Goal: Task Accomplishment & Management: Use online tool/utility

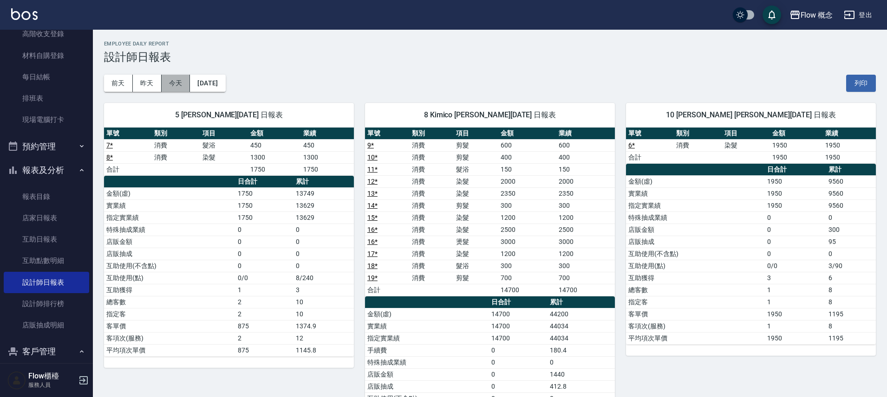
click at [177, 85] on button "今天" at bounding box center [176, 83] width 29 height 17
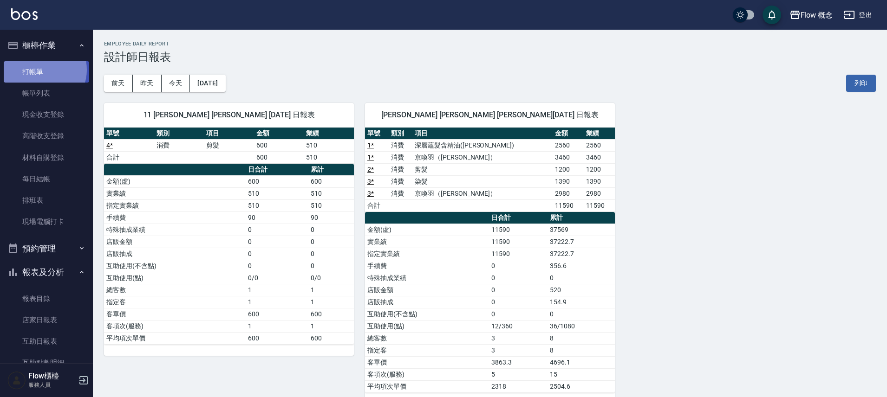
click at [26, 67] on link "打帳單" at bounding box center [46, 71] width 85 height 21
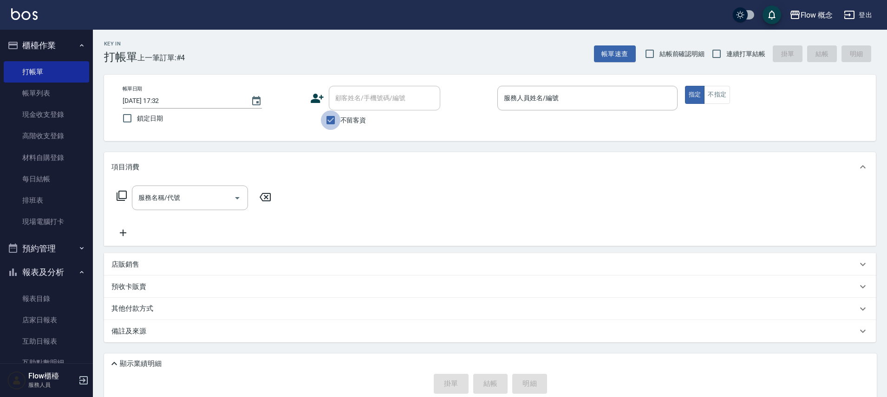
click at [331, 119] on input "不留客資" at bounding box center [330, 119] width 19 height 19
checkbox input "false"
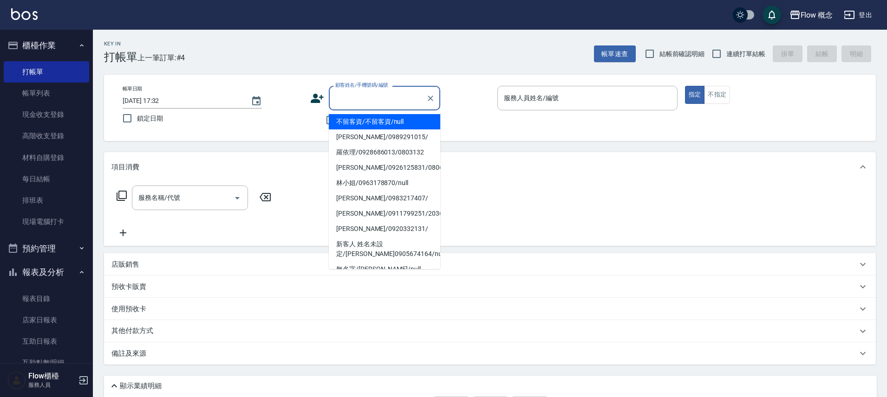
click at [347, 98] on input "顧客姓名/手機號碼/編號" at bounding box center [377, 98] width 89 height 16
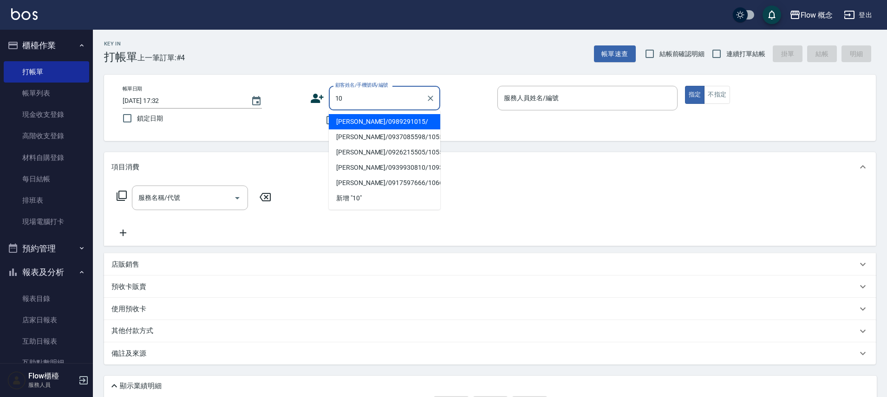
type input "[PERSON_NAME]/0989291015/"
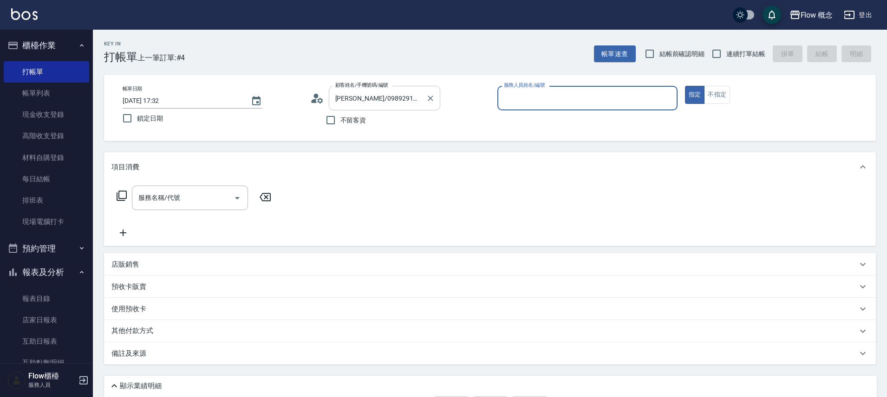
click at [685, 86] on button "指定" at bounding box center [695, 95] width 20 height 18
type button "true"
click at [432, 101] on icon "Clear" at bounding box center [430, 98] width 9 height 9
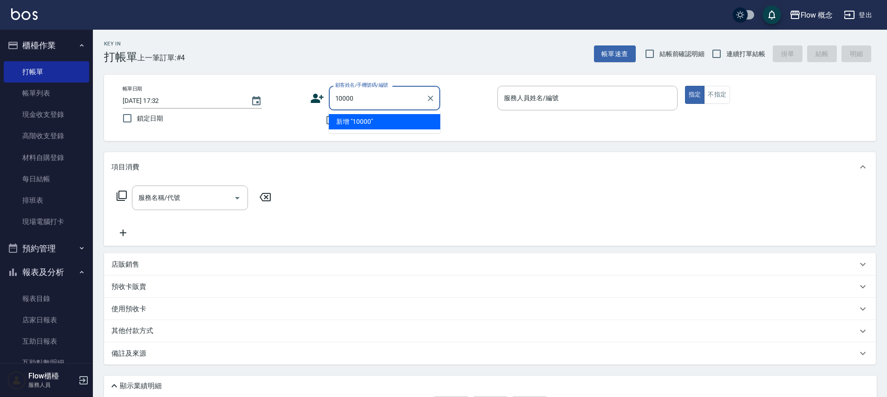
type input "100002"
click at [428, 101] on icon "Clear" at bounding box center [430, 98] width 9 height 9
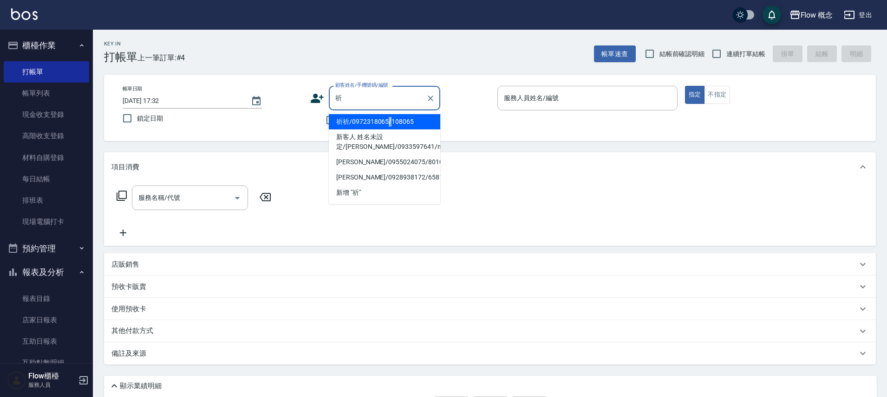
type input "祈"
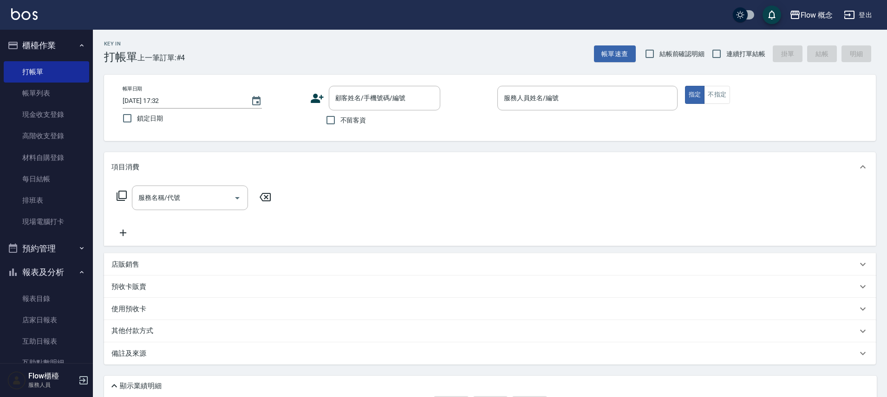
click at [387, 99] on input "顧客姓名/手機號碼/編號" at bounding box center [377, 98] width 89 height 16
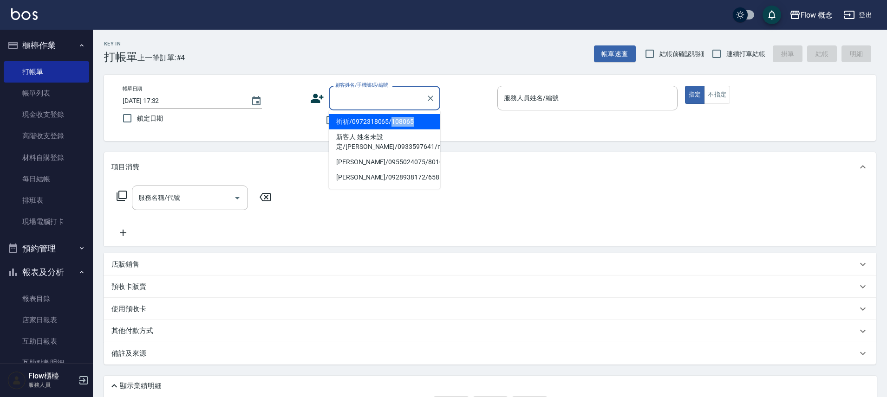
click at [357, 120] on li "祈祈/0972318065/108065" at bounding box center [384, 121] width 111 height 15
type input "祈祈/0972318065/108065"
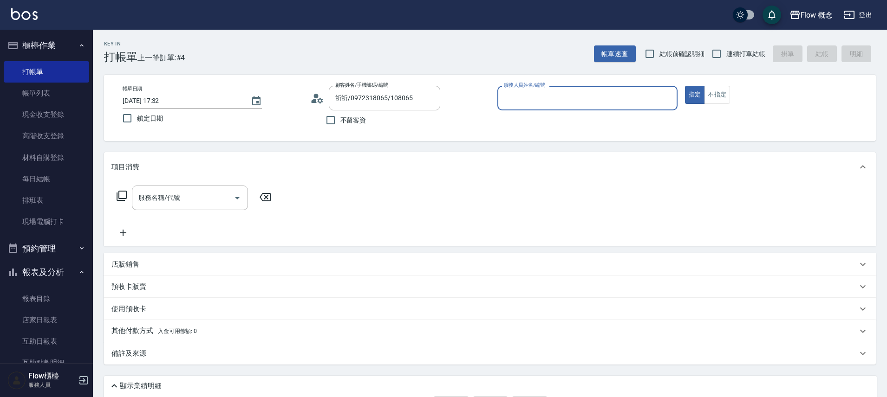
click at [519, 99] on input "服務人員姓名/編號" at bounding box center [587, 98] width 172 height 16
type input "１０"
click at [685, 86] on button "指定" at bounding box center [695, 95] width 20 height 18
click at [564, 108] on div "服務人員姓名/編號" at bounding box center [587, 98] width 180 height 25
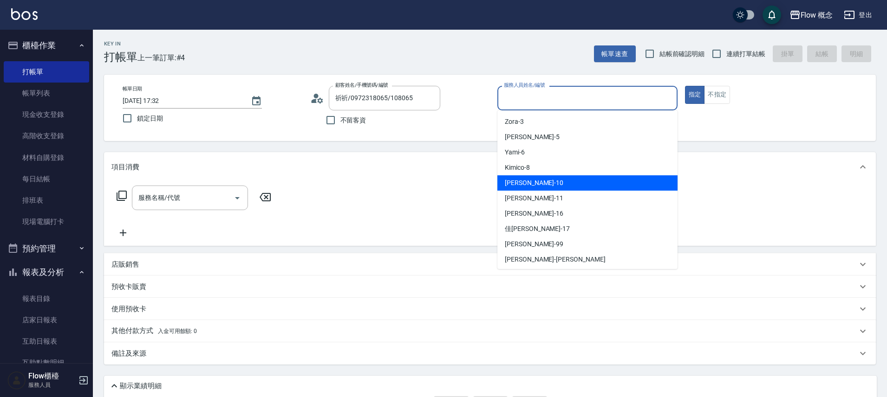
click at [539, 188] on div "[PERSON_NAME] -10" at bounding box center [587, 182] width 180 height 15
type input "[PERSON_NAME]-10"
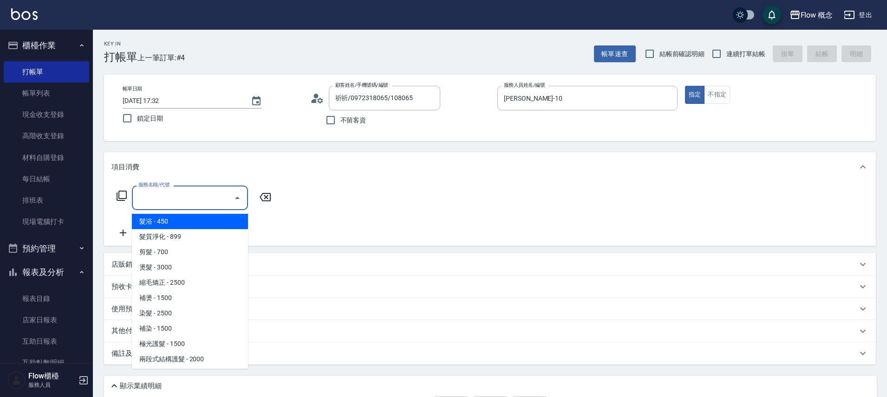
click at [201, 203] on input "服務名稱/代號" at bounding box center [183, 198] width 94 height 16
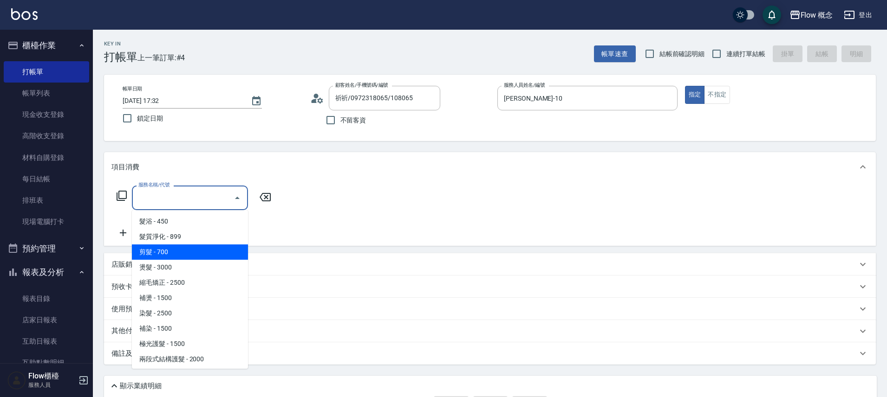
click at [185, 256] on span "剪髮 - 700" at bounding box center [190, 252] width 116 height 15
type input "剪髮(201)"
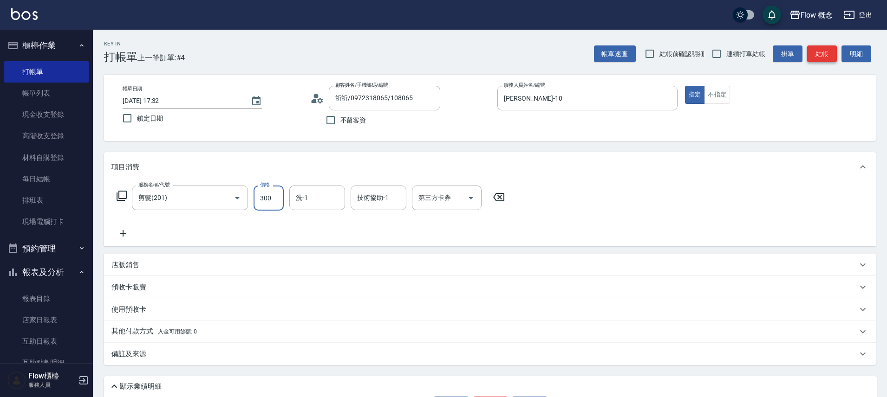
type input "300"
click at [819, 51] on button "結帳" at bounding box center [822, 53] width 30 height 17
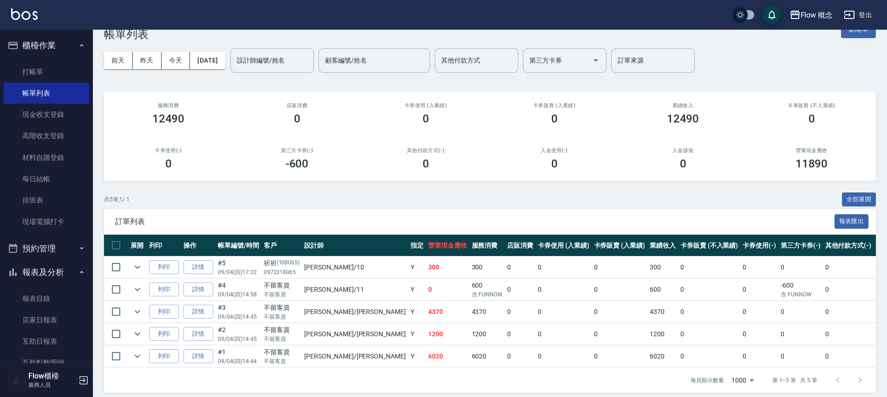
scroll to position [37, 0]
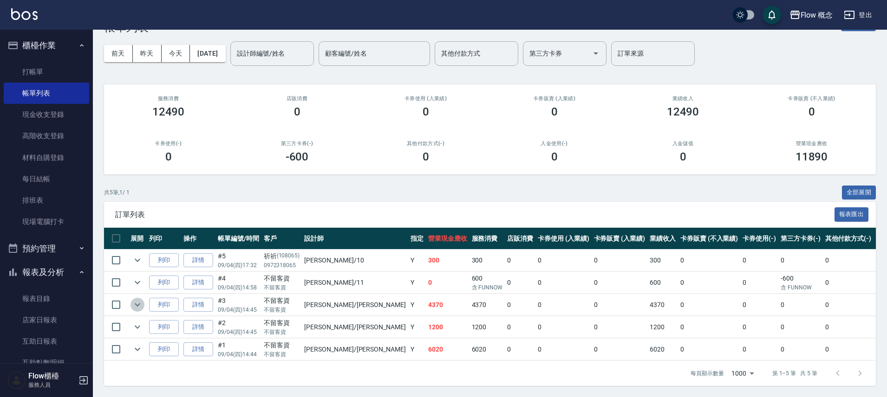
click at [140, 299] on icon "expand row" at bounding box center [137, 304] width 11 height 11
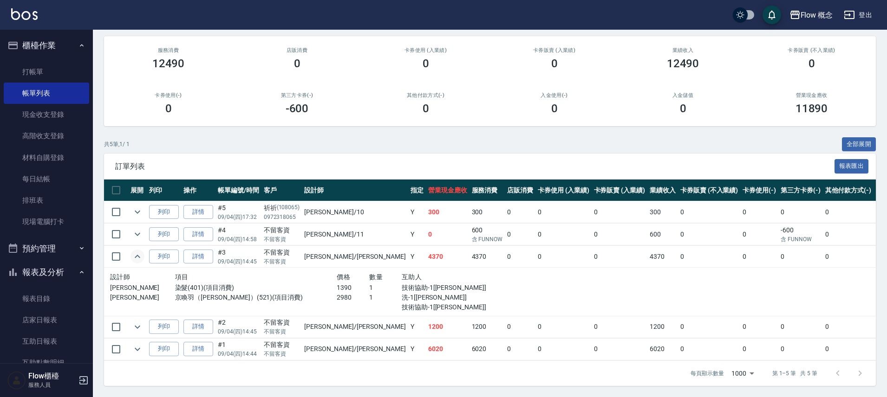
scroll to position [85, 0]
click at [138, 345] on icon "expand row" at bounding box center [137, 349] width 11 height 11
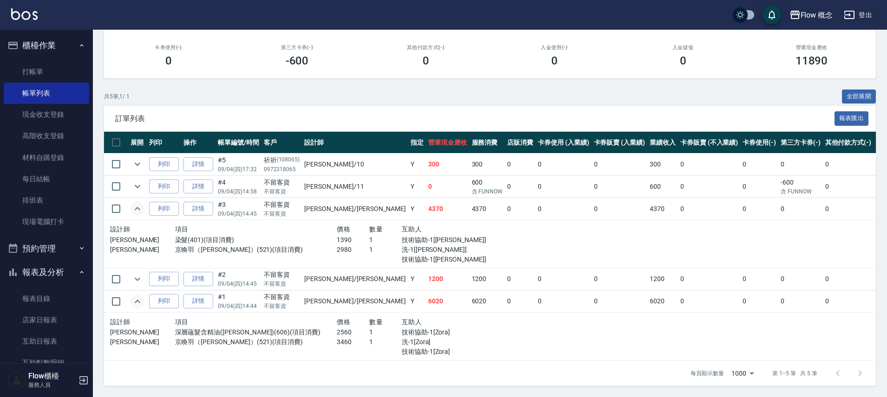
scroll to position [133, 0]
click at [38, 71] on link "打帳單" at bounding box center [46, 71] width 85 height 21
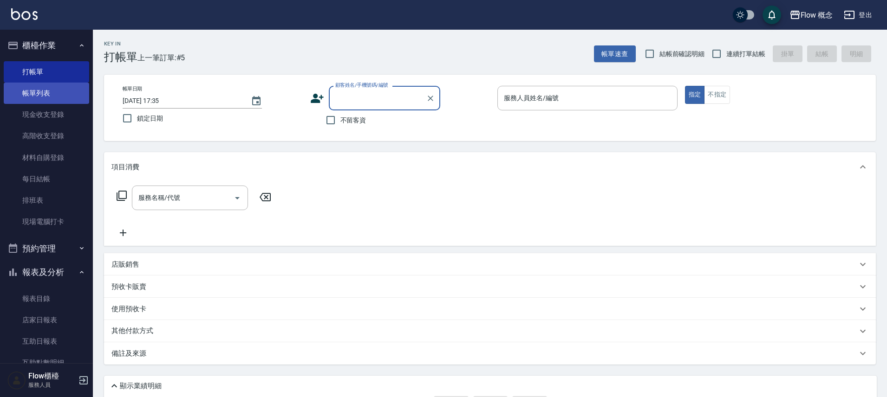
click at [51, 86] on link "帳單列表" at bounding box center [46, 93] width 85 height 21
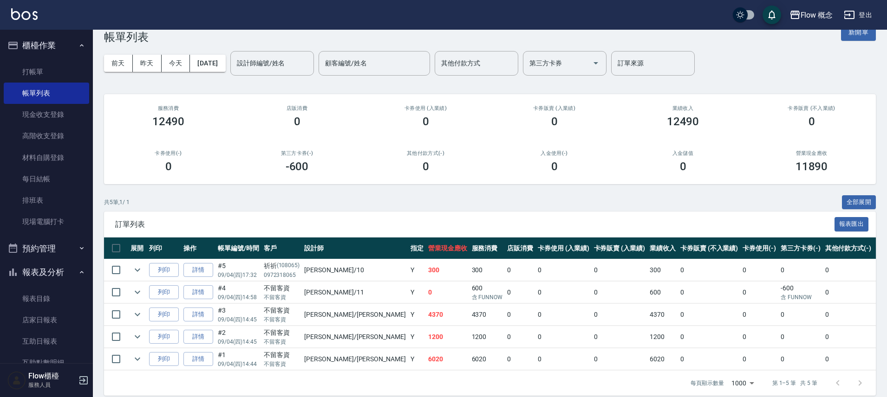
scroll to position [37, 0]
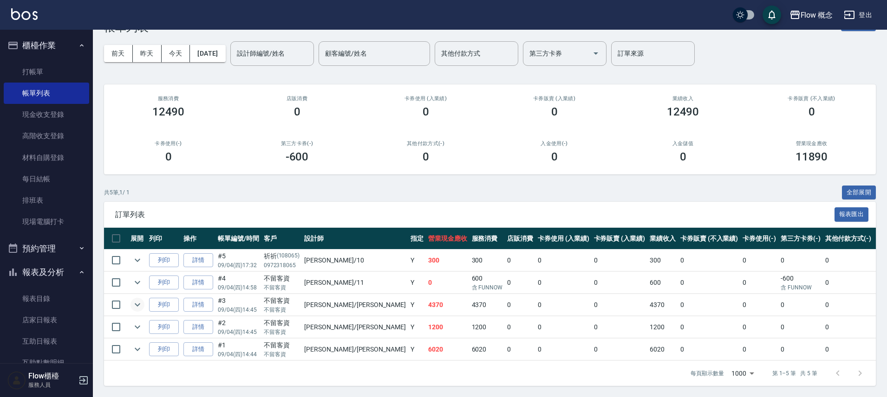
click at [139, 304] on icon "expand row" at bounding box center [138, 305] width 6 height 3
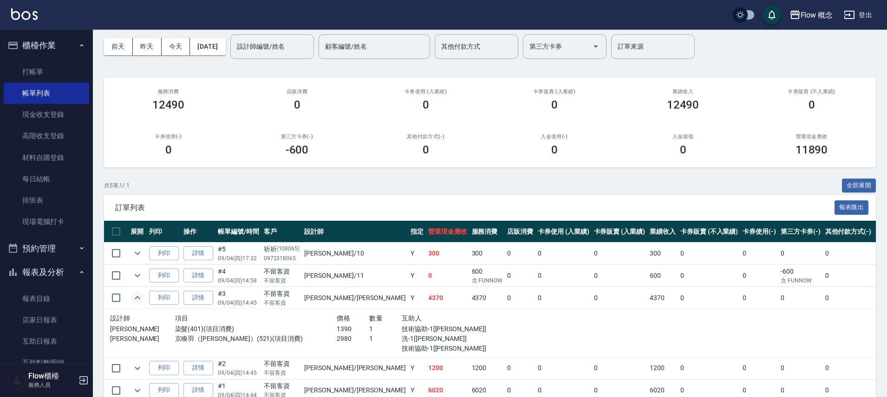
click at [139, 297] on icon "expand row" at bounding box center [137, 297] width 11 height 11
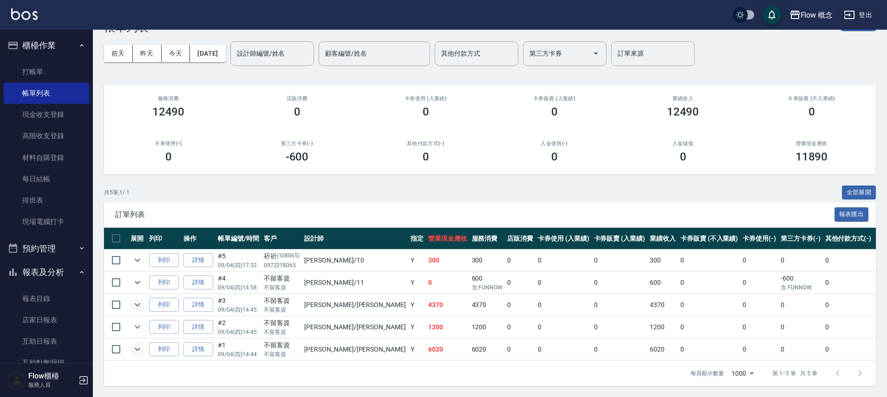
click at [142, 344] on icon "expand row" at bounding box center [137, 349] width 11 height 11
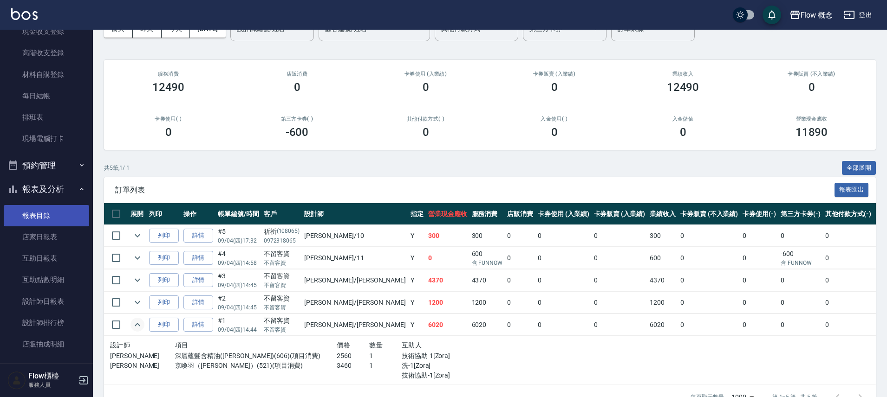
scroll to position [177, 0]
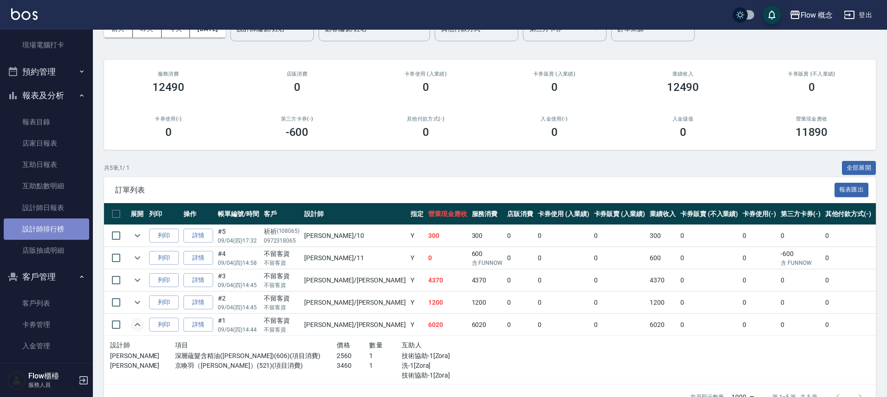
click at [32, 224] on link "設計師排行榜" at bounding box center [46, 229] width 85 height 21
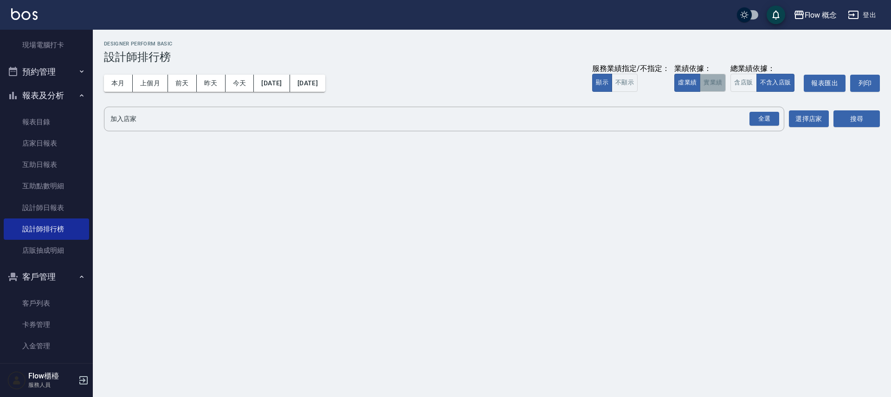
click at [714, 84] on button "實業績" at bounding box center [713, 83] width 26 height 18
click at [771, 118] on div "全選" at bounding box center [765, 119] width 30 height 14
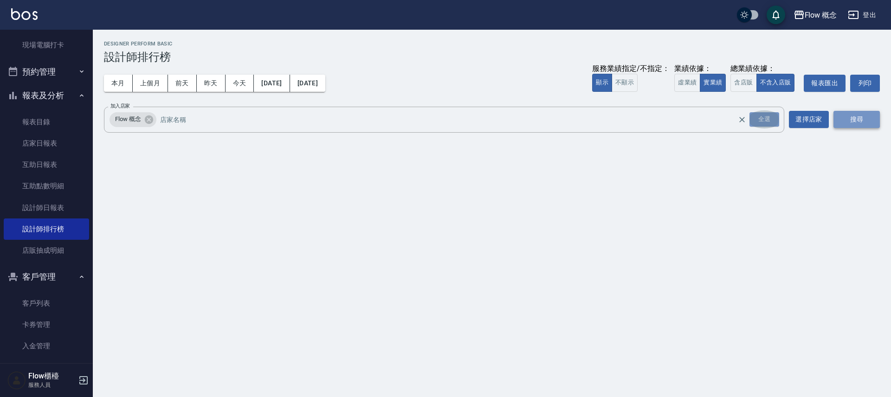
click at [845, 120] on button "搜尋" at bounding box center [857, 119] width 46 height 17
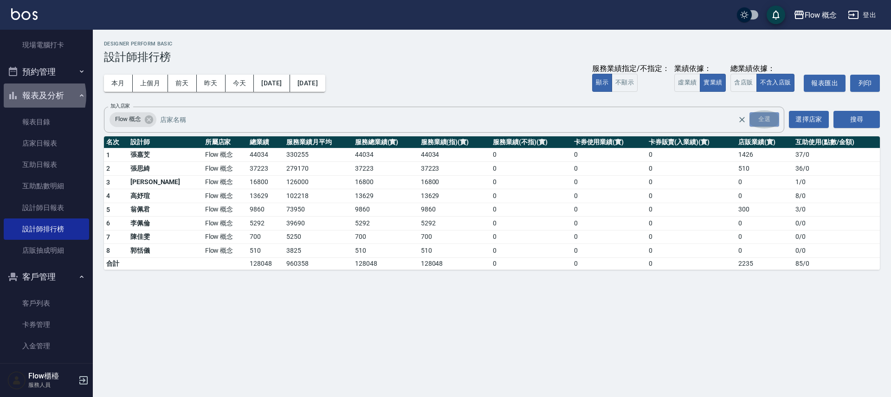
click at [32, 96] on button "報表及分析" at bounding box center [46, 96] width 85 height 24
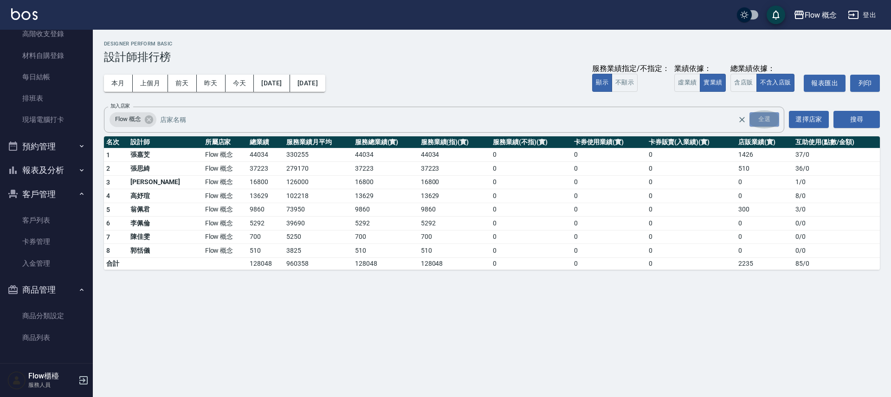
scroll to position [102, 0]
click at [62, 195] on button "客戶管理" at bounding box center [46, 194] width 85 height 24
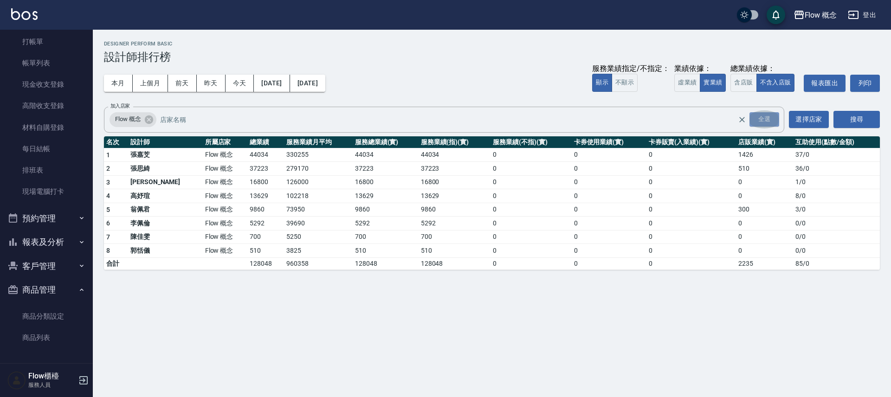
scroll to position [30, 0]
click at [55, 294] on button "商品管理" at bounding box center [46, 290] width 85 height 24
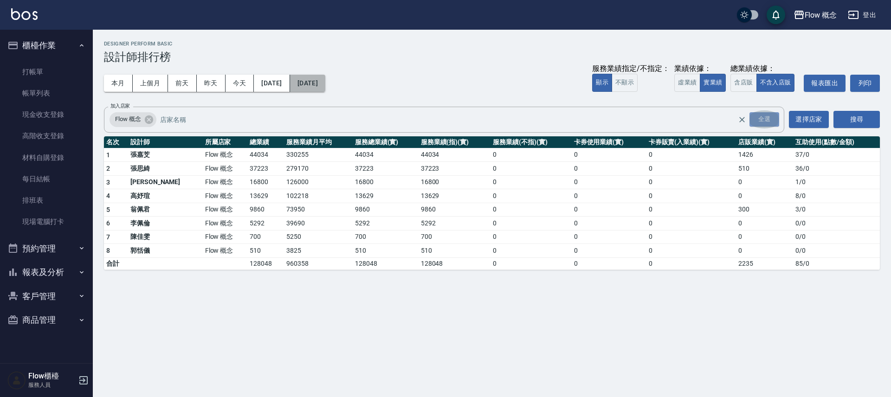
click at [325, 87] on button "[DATE]" at bounding box center [307, 83] width 35 height 17
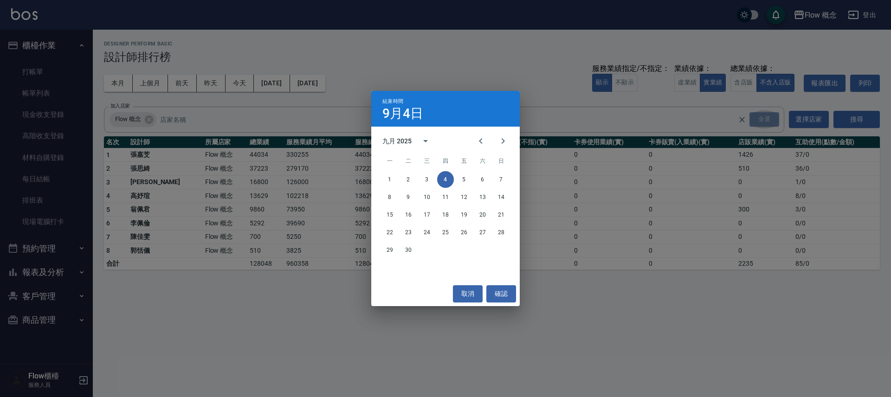
click at [302, 211] on div "結束時間 9月4日 九月 2025 一 二 三 四 五 六 日 1 2 3 4 5 6 7 8 9 10 11 12 13 14 15 16 17 18 19…" at bounding box center [445, 198] width 891 height 397
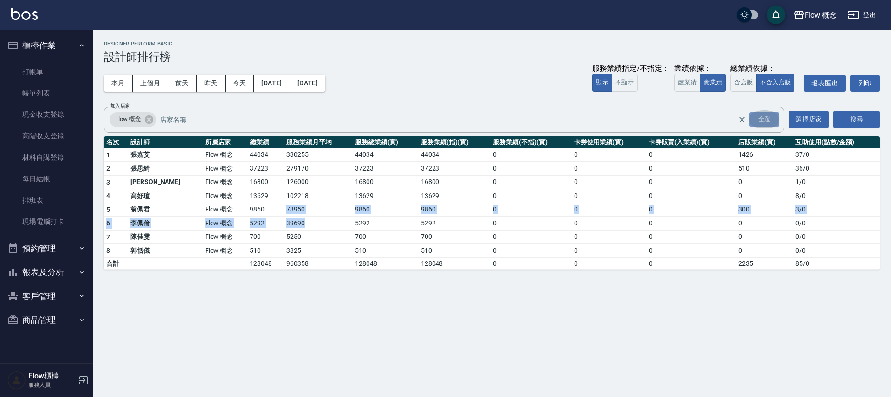
drag, startPoint x: 247, startPoint y: 210, endPoint x: 309, endPoint y: 223, distance: 63.5
click at [309, 223] on tbody "1 [PERSON_NAME]Flow 概念 44034 330255 44034 44034 0 0 0 1426 37 / 0 2 [PERSON_NAM…" at bounding box center [492, 209] width 776 height 122
click at [303, 219] on td "39690" at bounding box center [318, 224] width 68 height 14
click at [247, 248] on td "510" at bounding box center [265, 251] width 37 height 14
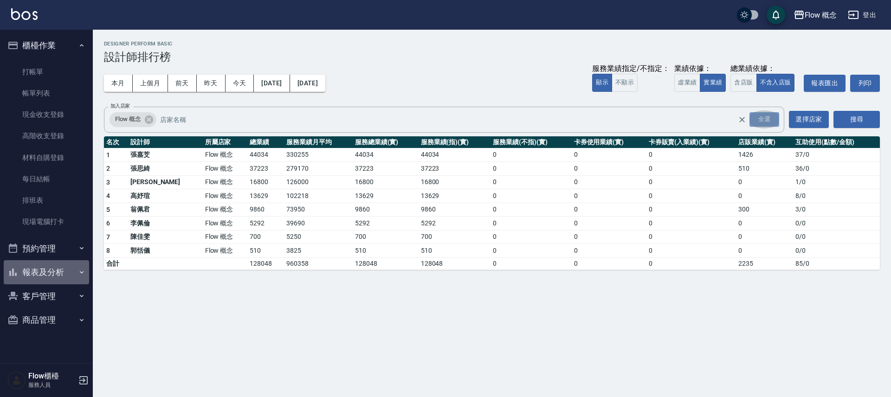
click at [44, 274] on button "報表及分析" at bounding box center [46, 272] width 85 height 24
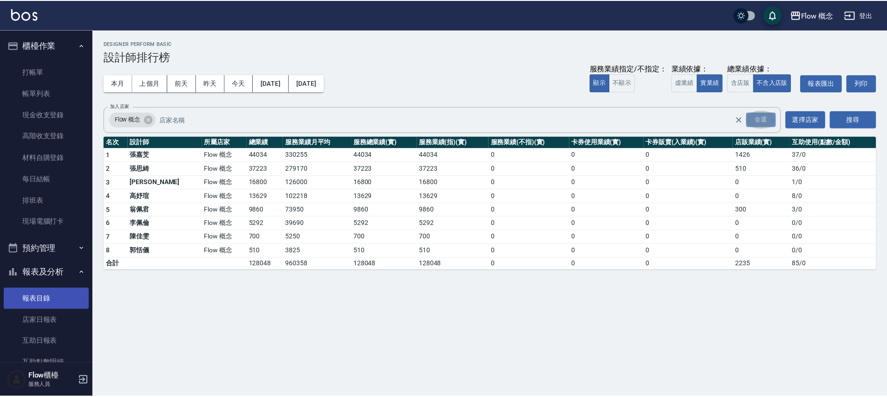
scroll to position [137, 0]
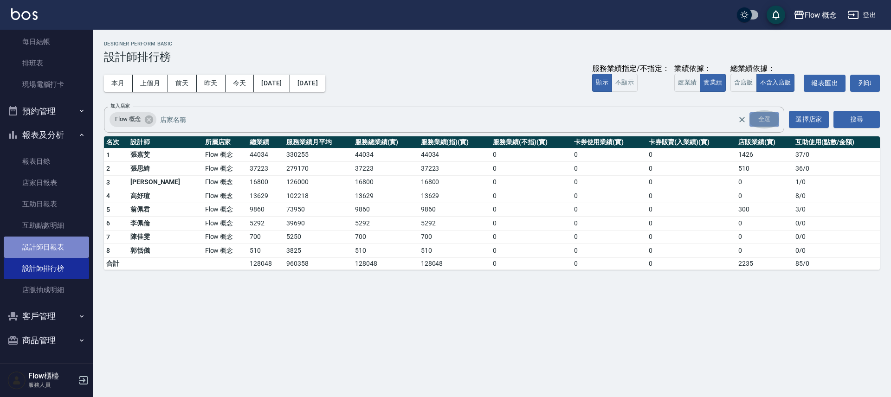
click at [56, 253] on link "設計師日報表" at bounding box center [46, 247] width 85 height 21
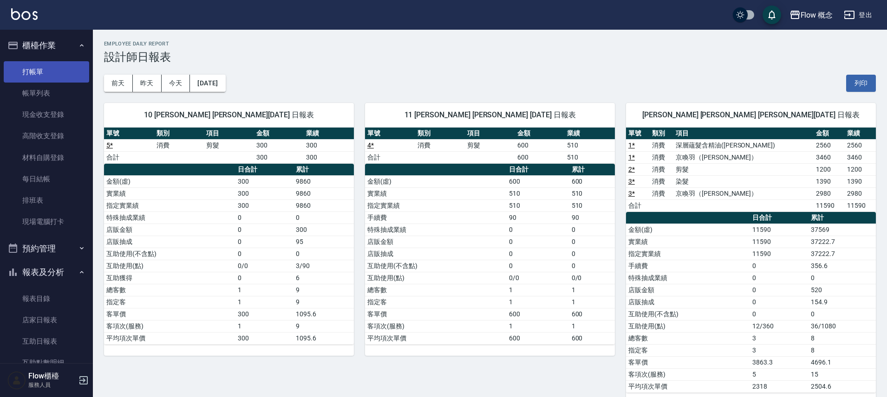
click at [60, 78] on link "打帳單" at bounding box center [46, 71] width 85 height 21
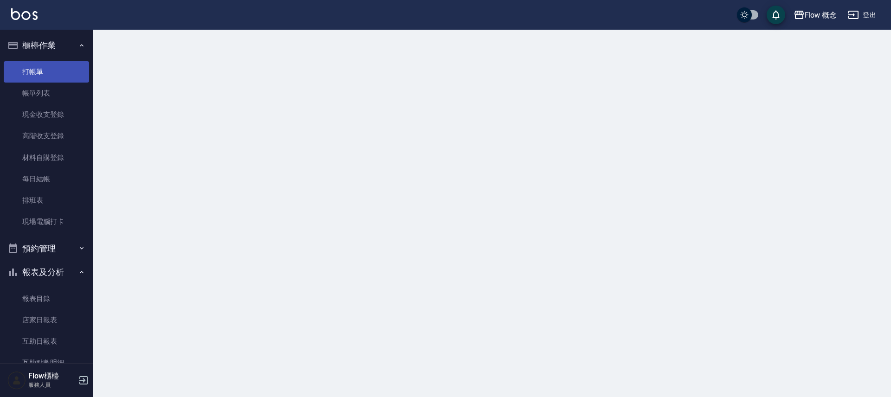
click at [60, 78] on link "打帳單" at bounding box center [46, 71] width 85 height 21
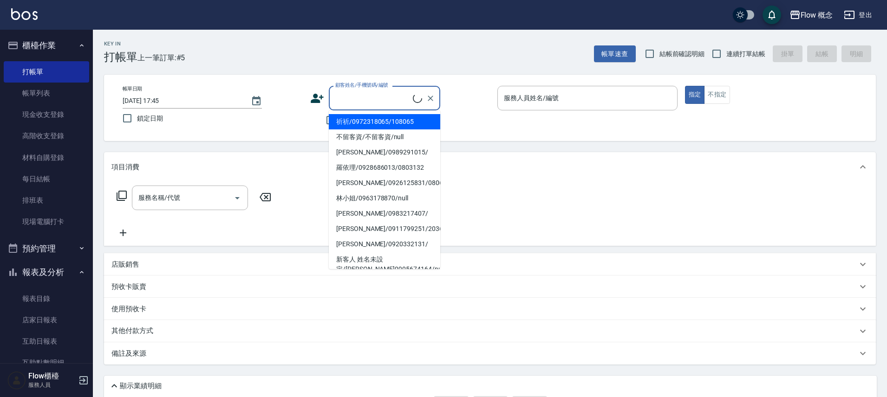
click at [374, 94] on input "顧客姓名/手機號碼/編號" at bounding box center [373, 98] width 80 height 16
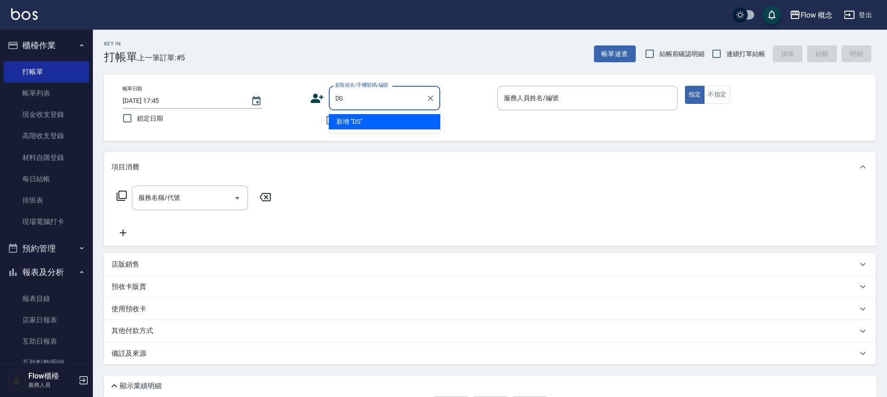
type input "D"
type input "X"
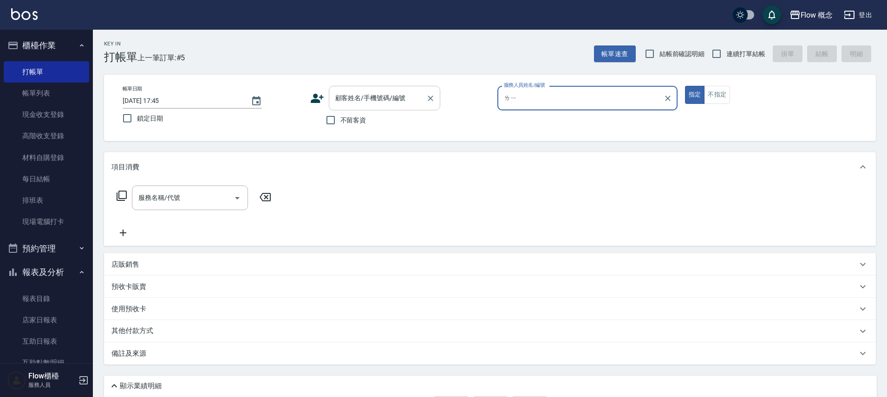
type input "立"
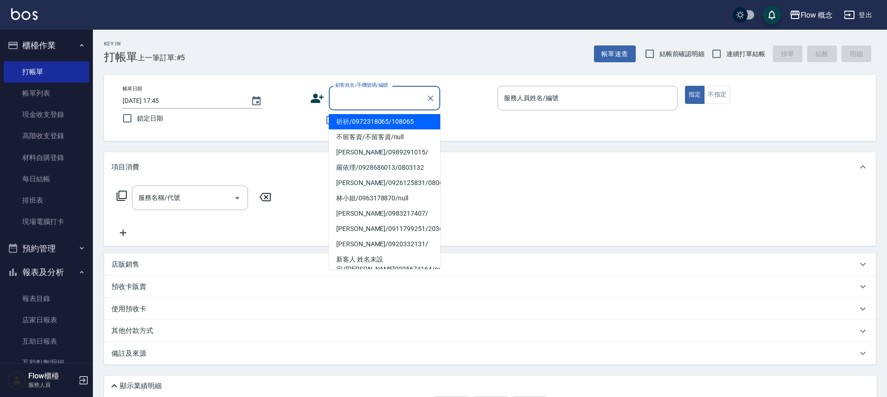
click at [337, 94] on input "顧客姓名/手機號碼/編號" at bounding box center [377, 98] width 89 height 16
type input "ㄒ"
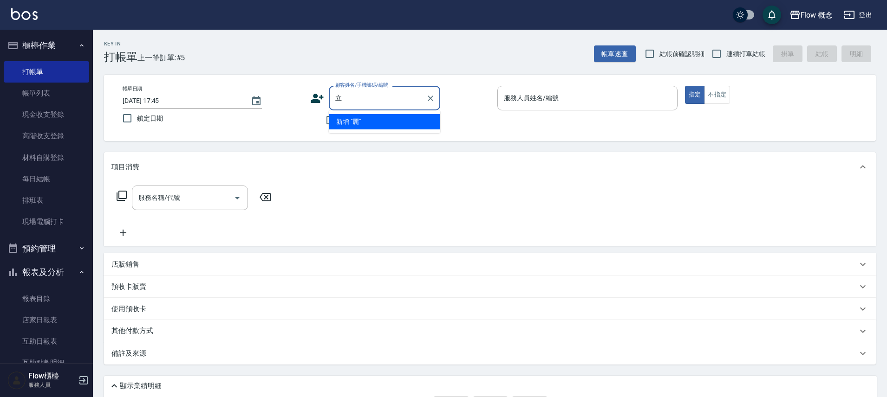
type input "[PERSON_NAME]/0966777683/0512181"
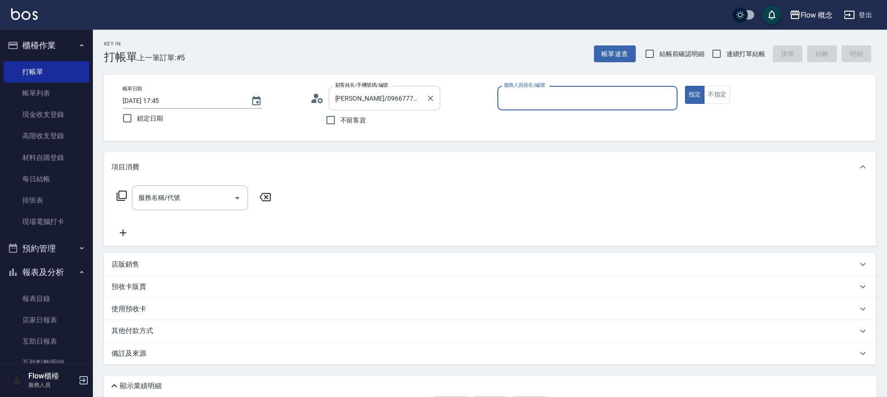
type input "Dora-5"
click at [434, 92] on button "Clear" at bounding box center [430, 98] width 13 height 13
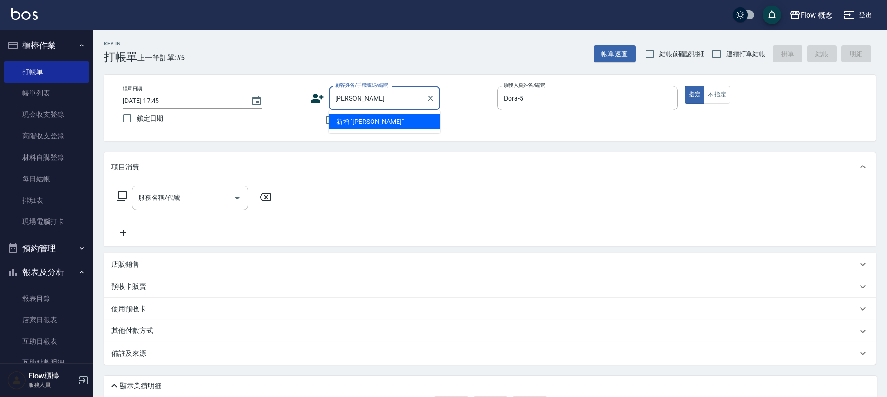
type input "麗"
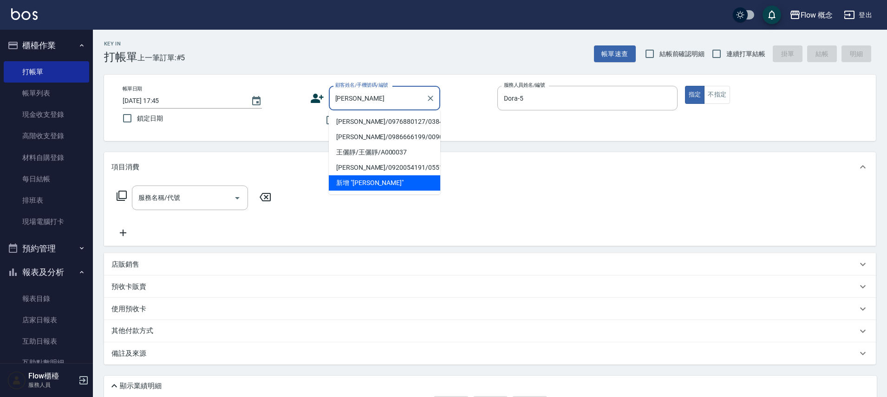
click at [391, 126] on li "[PERSON_NAME]/0976880127/038423" at bounding box center [384, 121] width 111 height 15
type input "[PERSON_NAME]/0976880127/038423"
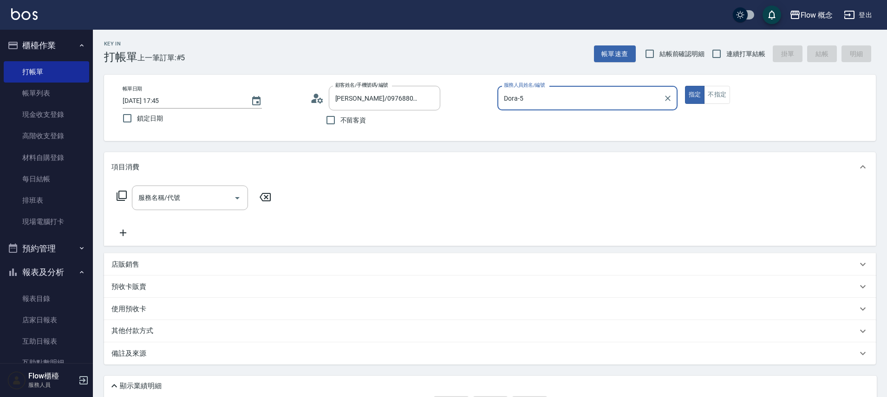
type input "Zora-3"
click at [685, 86] on button "指定" at bounding box center [695, 95] width 20 height 18
type button "true"
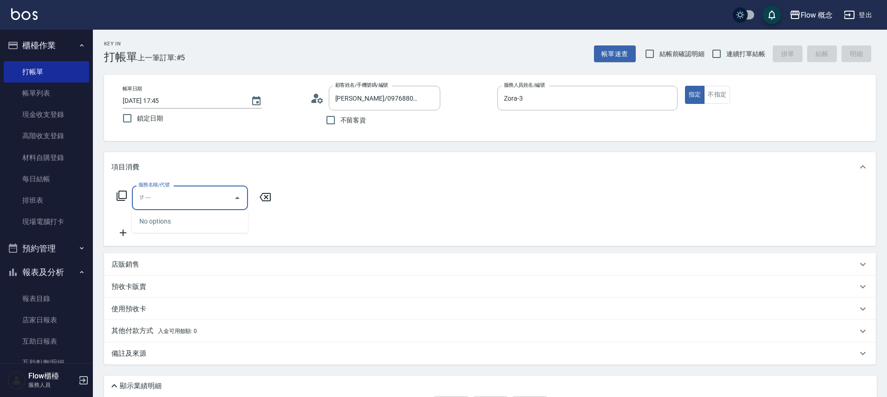
type input "ㄗ"
type input "兩"
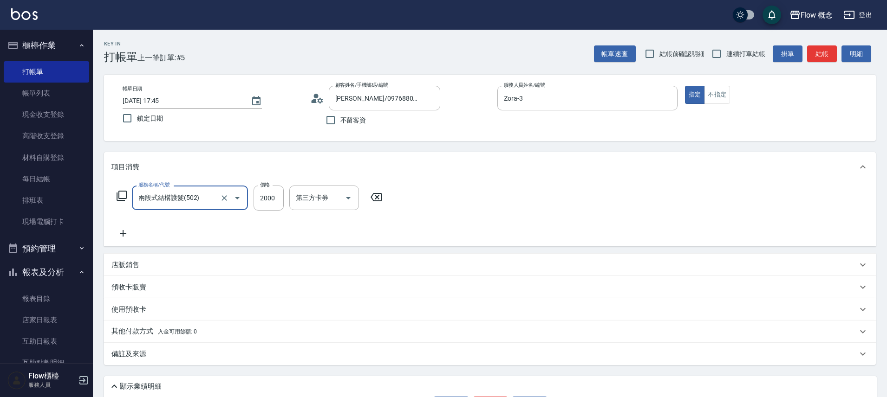
type input "兩段式結構護髮(502)"
type input "1200"
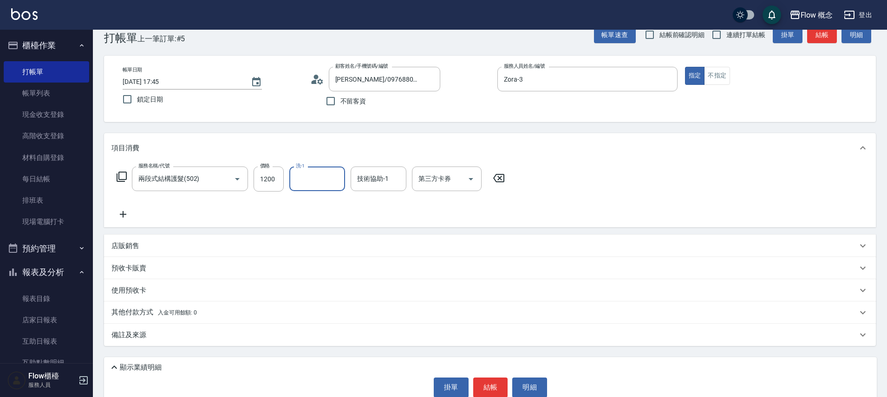
scroll to position [35, 0]
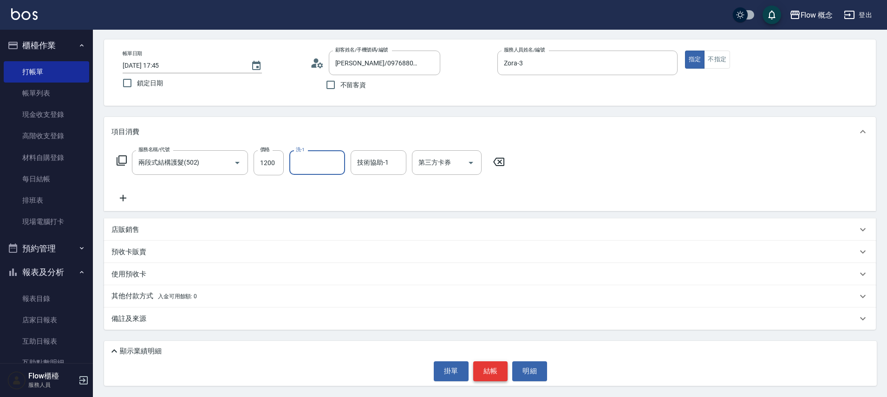
click at [498, 378] on button "結帳" at bounding box center [490, 371] width 35 height 19
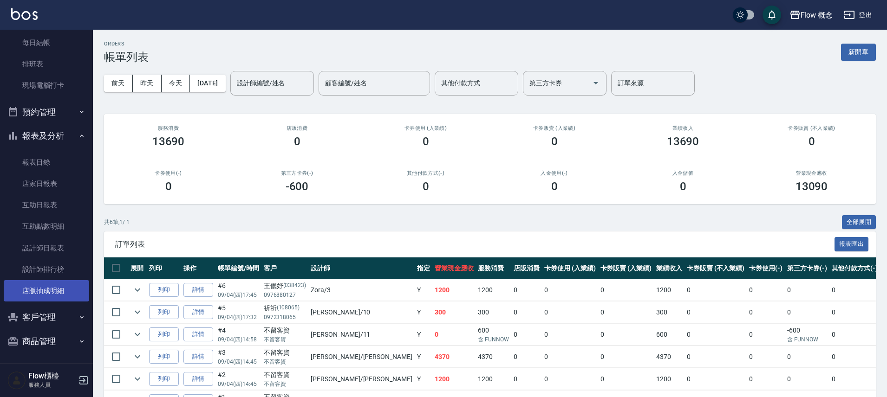
scroll to position [137, 0]
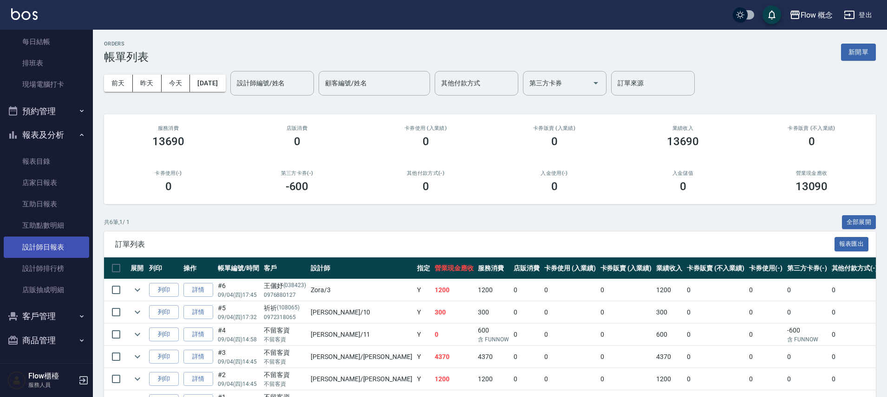
click at [58, 251] on link "設計師日報表" at bounding box center [46, 247] width 85 height 21
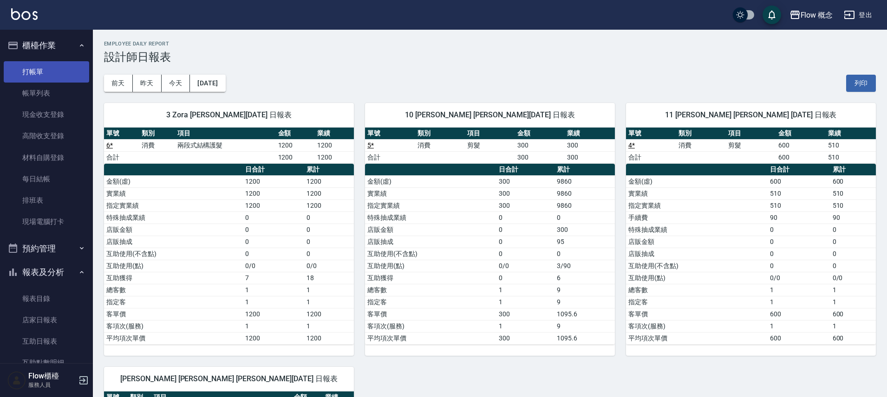
click at [46, 70] on link "打帳單" at bounding box center [46, 71] width 85 height 21
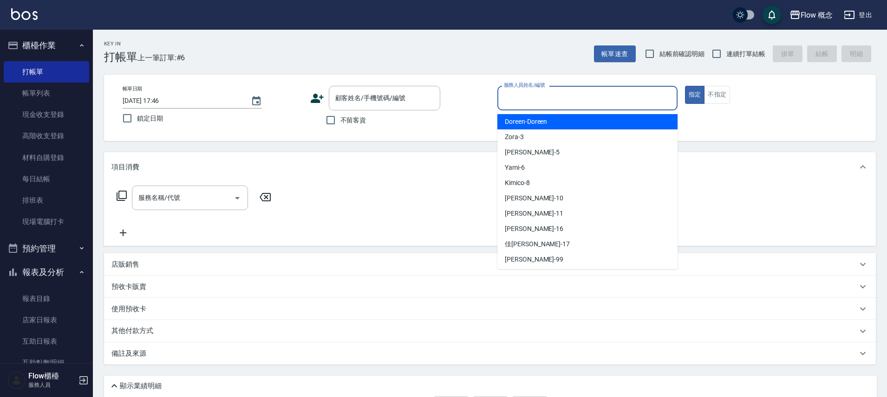
click at [529, 101] on input "服務人員姓名/編號" at bounding box center [587, 98] width 172 height 16
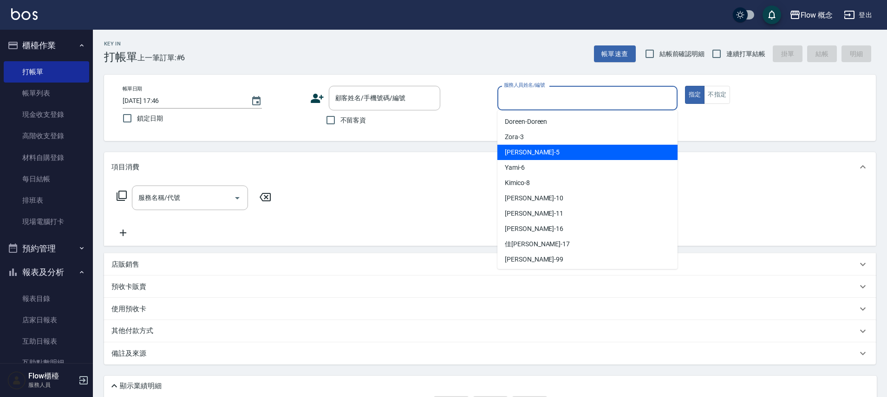
click at [534, 147] on div "Dora -5" at bounding box center [587, 152] width 180 height 15
type input "Dora-5"
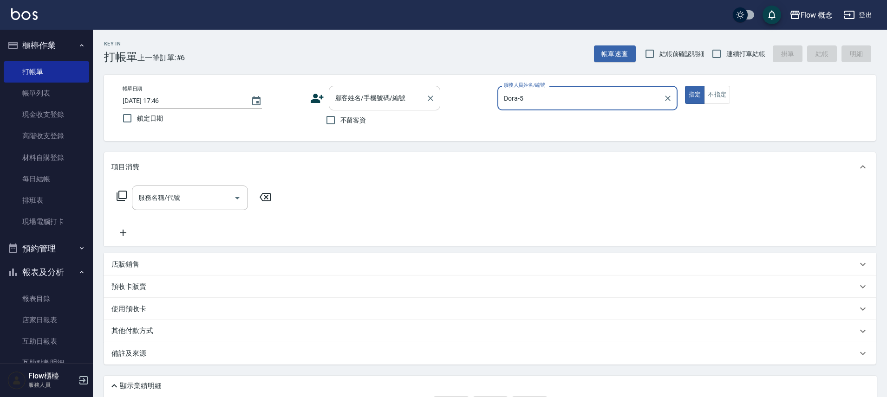
click at [367, 99] on input "顧客姓名/手機號碼/編號" at bounding box center [377, 98] width 89 height 16
paste input "洗剪[PERSON_NAME]0939651280"
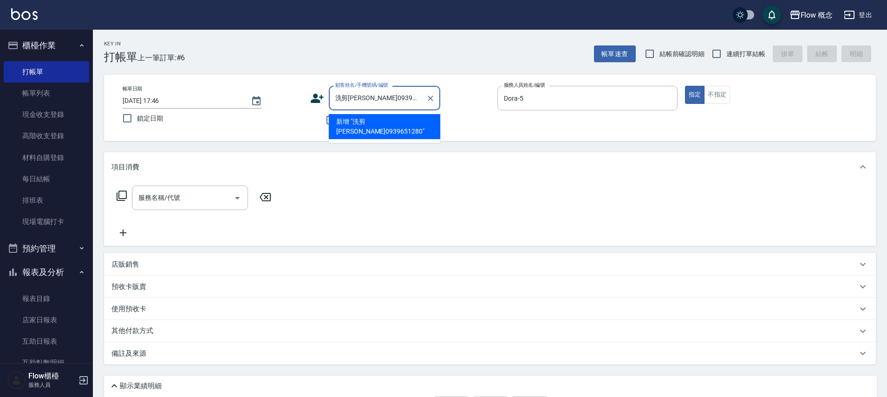
type input "洗剪[PERSON_NAME]0939651280"
click at [583, 154] on div "項目消費" at bounding box center [490, 167] width 772 height 30
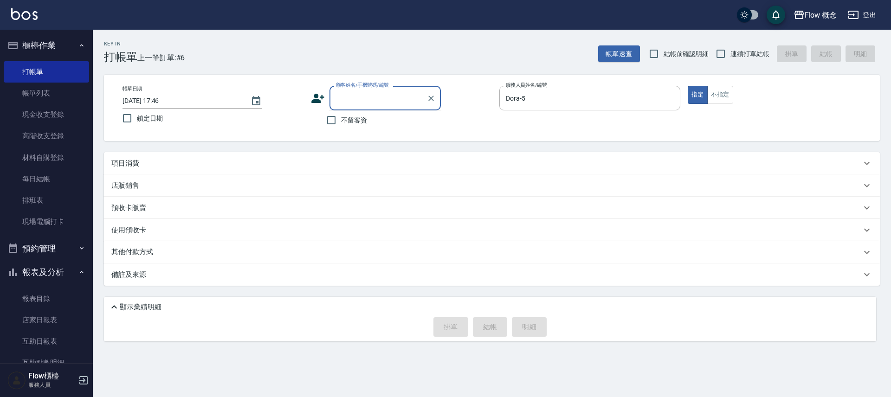
click at [406, 97] on input "顧客姓名/手機號碼/編號" at bounding box center [378, 98] width 89 height 16
paste input "洗剪[PERSON_NAME]0939651280"
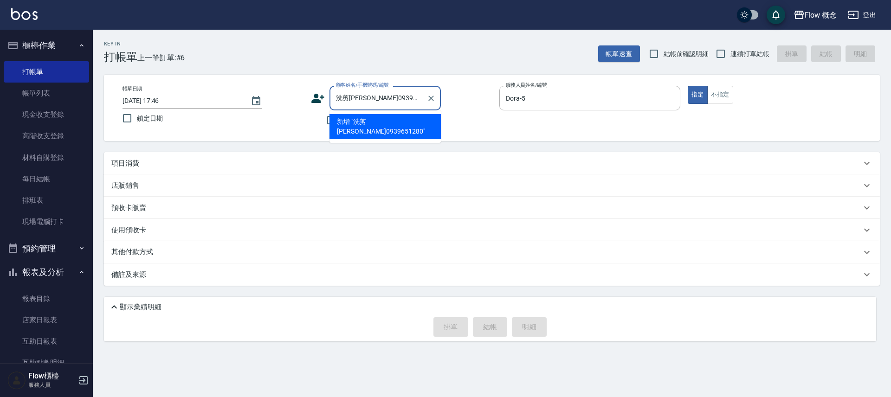
click at [350, 97] on input "洗剪[PERSON_NAME]0939651280" at bounding box center [378, 98] width 89 height 16
type input "[PERSON_NAME]0939651280"
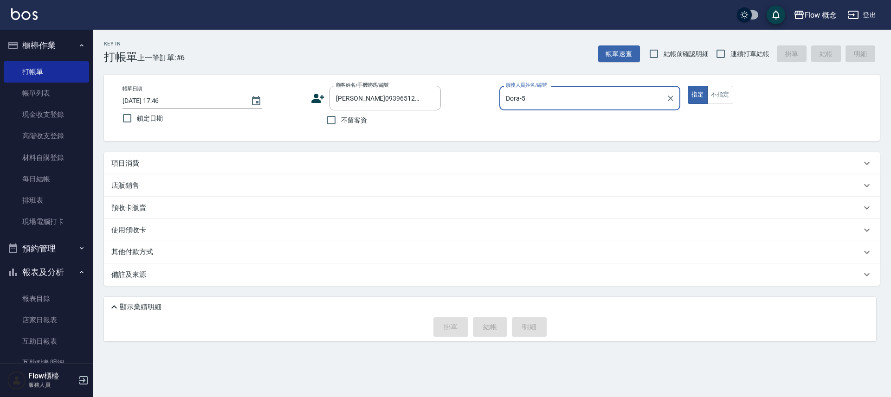
click at [153, 157] on div "項目消費" at bounding box center [492, 163] width 776 height 22
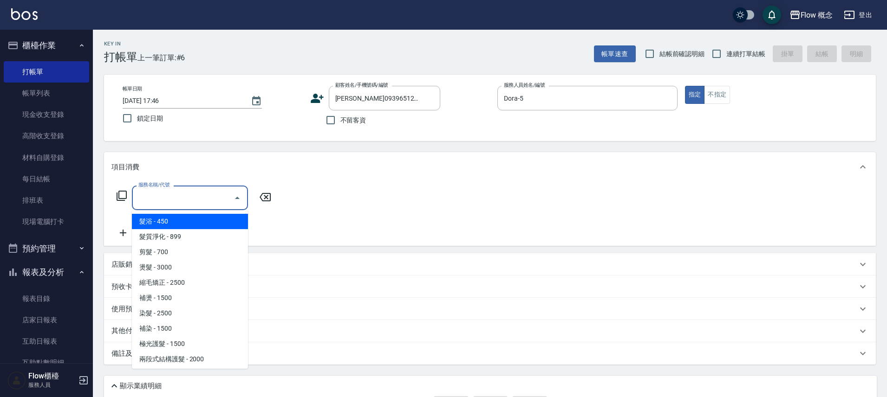
click at [157, 194] on input "服務名稱/代號" at bounding box center [183, 198] width 94 height 16
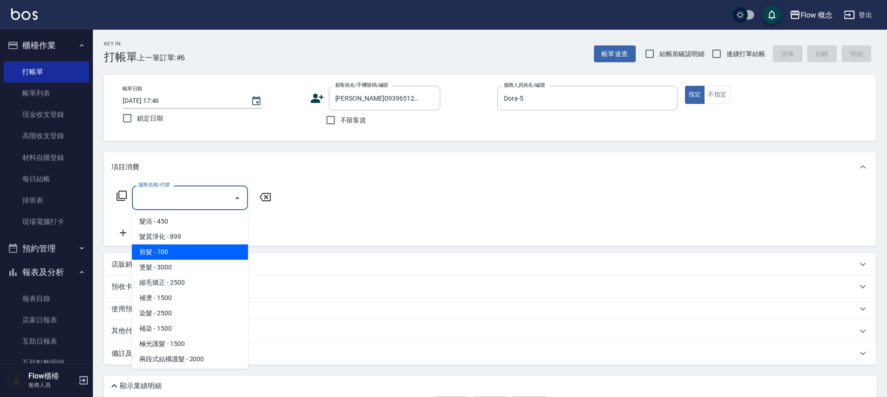
click at [153, 258] on span "剪髮 - 700" at bounding box center [190, 252] width 116 height 15
type input "剪髮(201)"
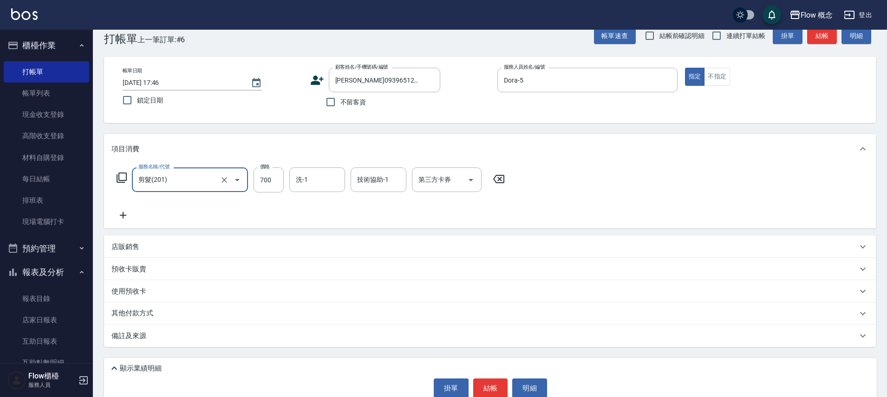
scroll to position [35, 0]
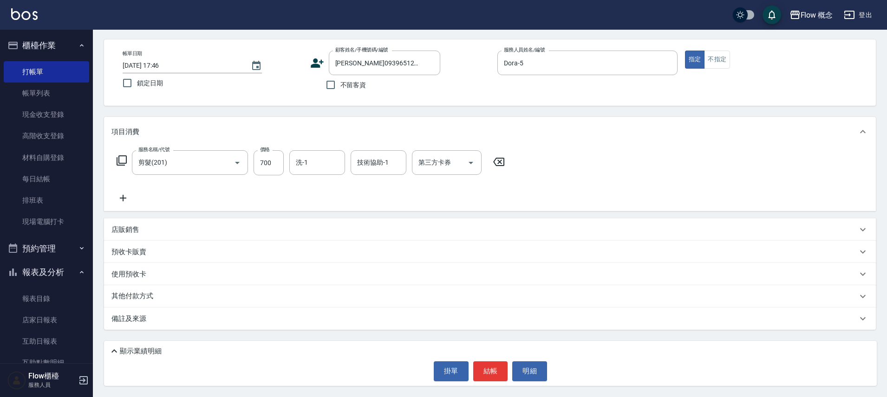
click at [216, 322] on div "備註及來源" at bounding box center [484, 319] width 746 height 10
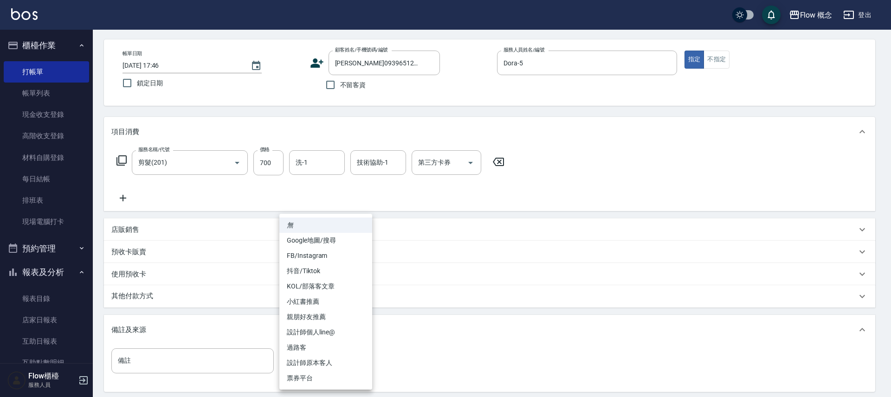
click at [307, 368] on body "Flow 概念 登出 櫃檯作業 打帳單 帳單列表 現金收支登錄 高階收支登錄 材料自購登錄 每日結帳 排班表 現場電腦打卡 預約管理 預約管理 單日預約紀錄 …" at bounding box center [445, 212] width 891 height 495
click at [319, 359] on li "設計師原本客人" at bounding box center [325, 363] width 93 height 15
type input "設計師原本客人"
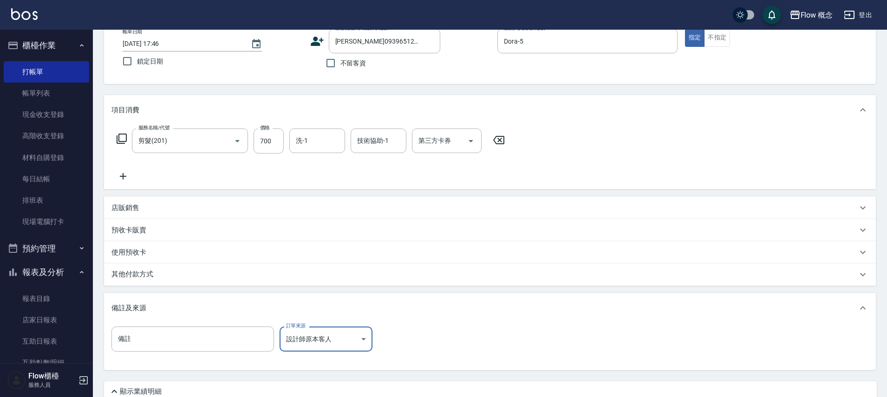
scroll to position [97, 0]
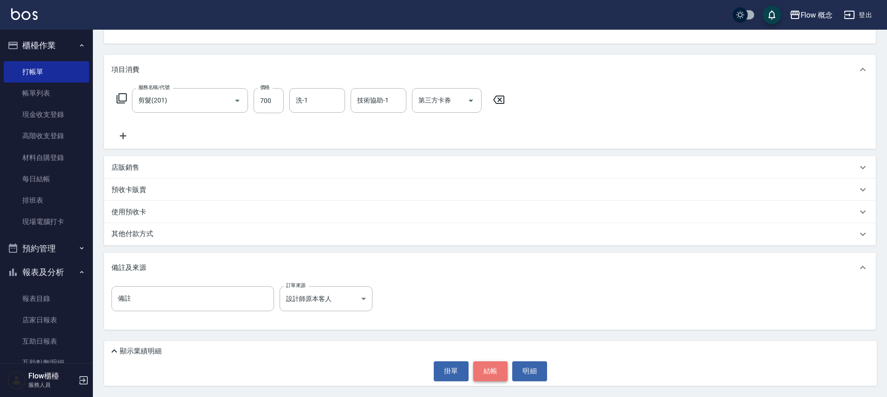
click at [499, 375] on button "結帳" at bounding box center [490, 371] width 35 height 19
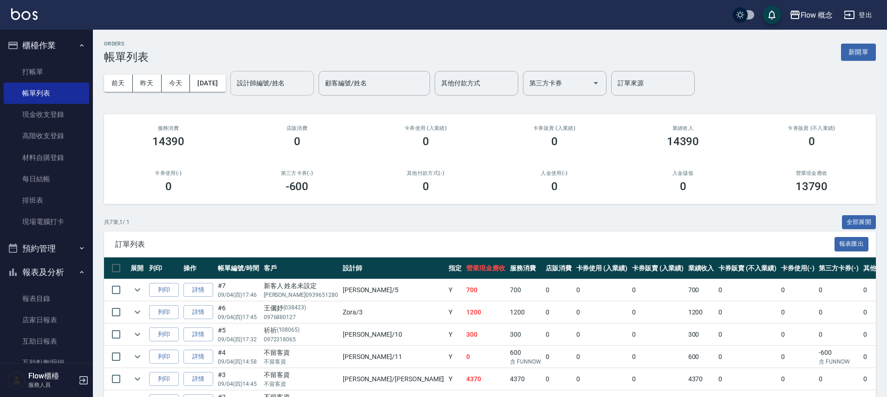
click at [288, 77] on input "設計師編號/姓名" at bounding box center [271, 83] width 75 height 16
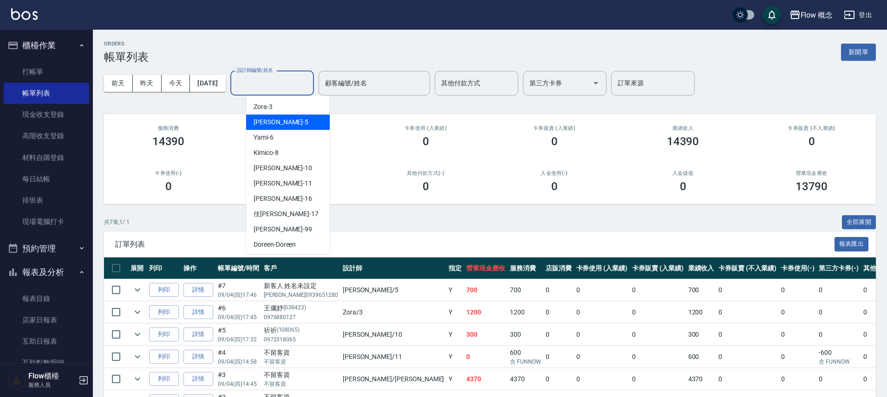
click at [253, 123] on div "Dora -5" at bounding box center [288, 122] width 84 height 15
type input "Dora-5"
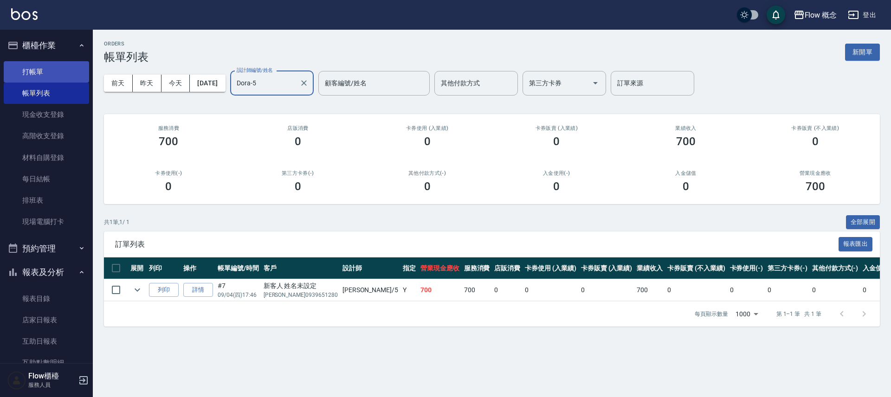
click at [33, 72] on link "打帳單" at bounding box center [46, 71] width 85 height 21
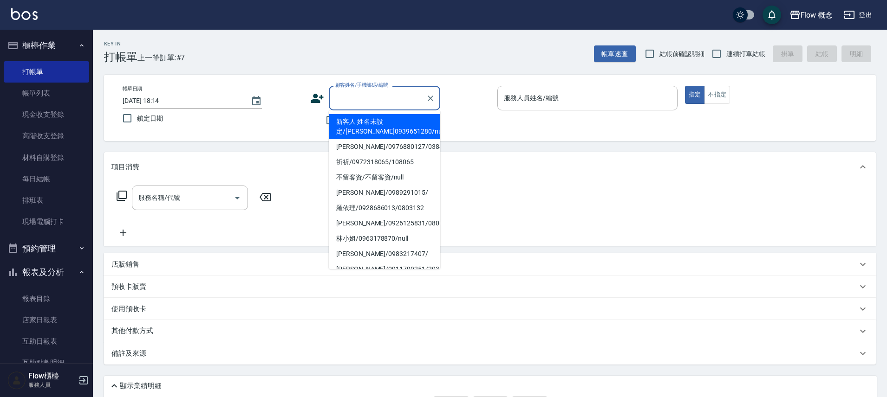
click at [356, 98] on input "顧客姓名/手機號碼/編號" at bounding box center [377, 98] width 89 height 16
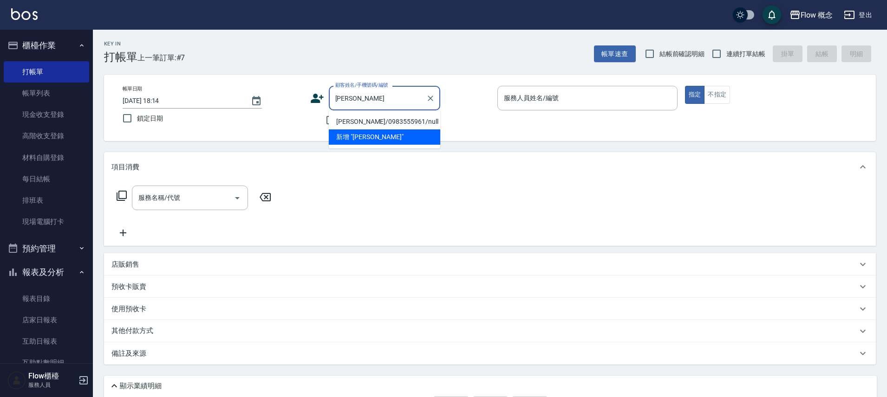
click at [366, 117] on li "[PERSON_NAME]/0983555961/null" at bounding box center [384, 121] width 111 height 15
type input "[PERSON_NAME]/0983555961/null"
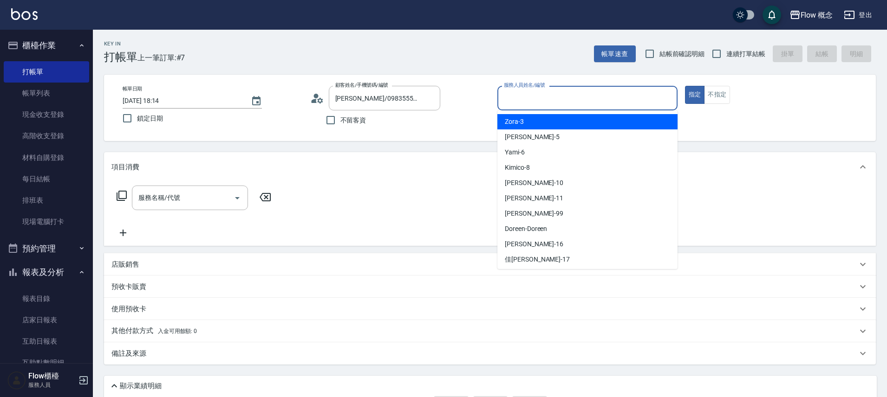
click at [575, 101] on input "服務人員姓名/編號" at bounding box center [587, 98] width 172 height 16
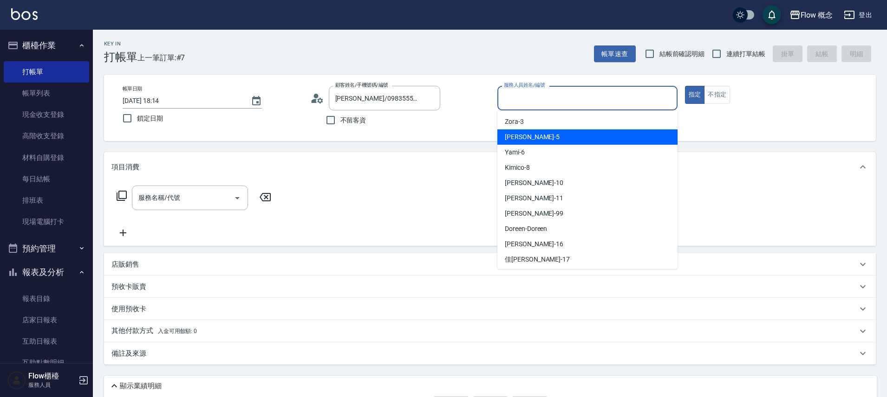
click at [538, 134] on div "Dora -5" at bounding box center [587, 137] width 180 height 15
type input "Dora-5"
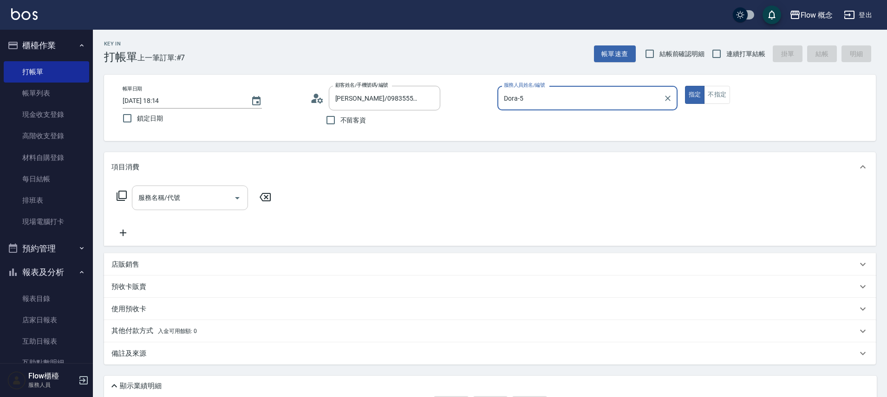
click at [165, 201] on input "服務名稱/代號" at bounding box center [183, 198] width 94 height 16
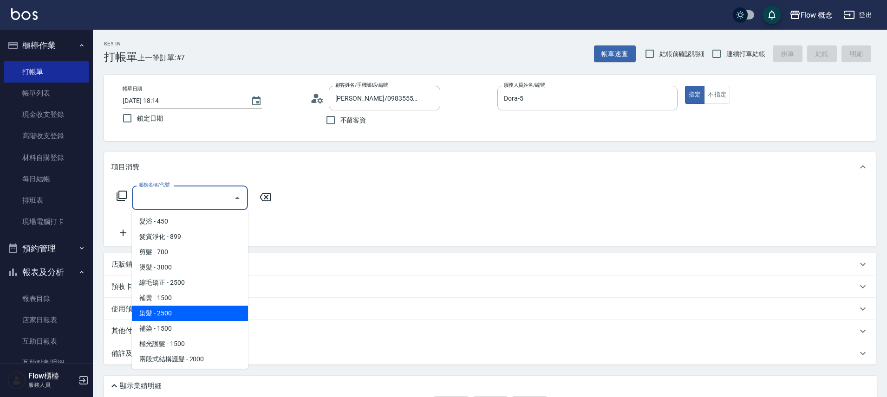
click at [167, 312] on span "染髮 - 2500" at bounding box center [190, 313] width 116 height 15
type input "染髮(401)"
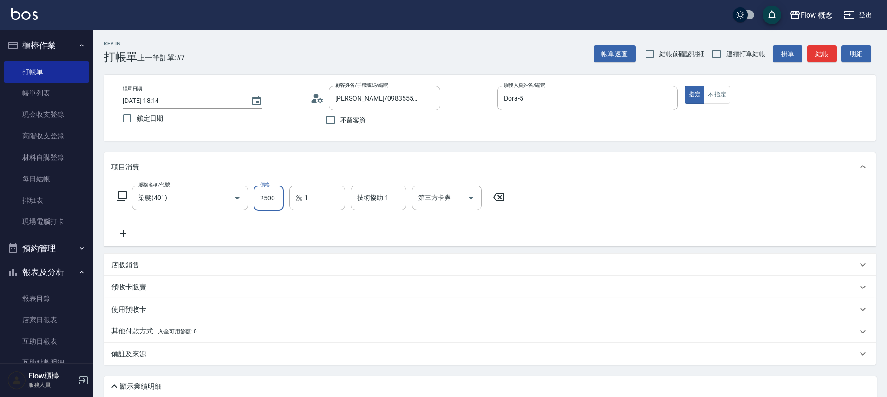
click at [278, 198] on input "2500" at bounding box center [268, 198] width 30 height 25
type input "1500"
click at [128, 237] on icon at bounding box center [122, 233] width 23 height 11
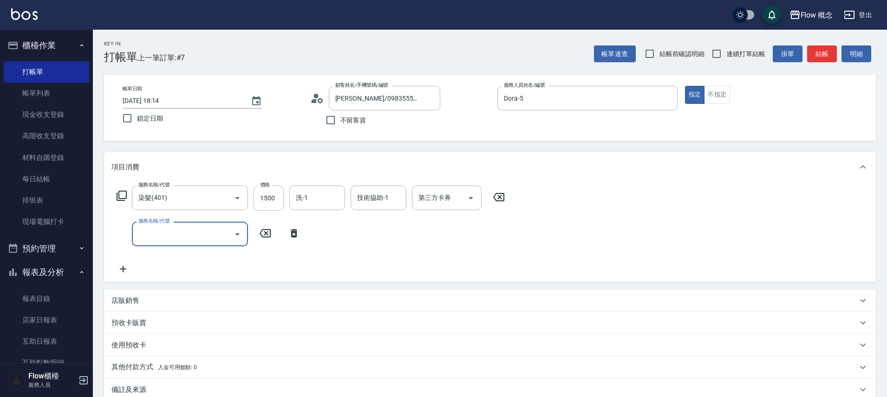
click at [169, 232] on input "服務名稱/代號" at bounding box center [183, 234] width 94 height 16
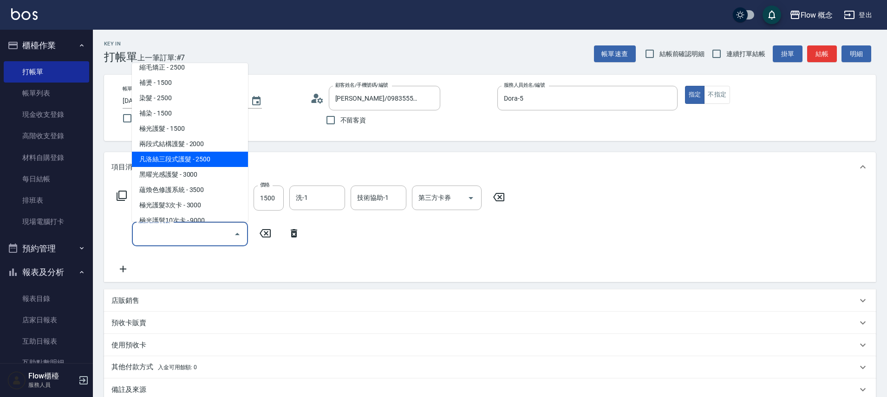
scroll to position [70, 0]
click at [175, 157] on span "凡洛絲三段式護髮 - 2500" at bounding box center [190, 157] width 116 height 15
type input "[PERSON_NAME]三段式護髮(503)"
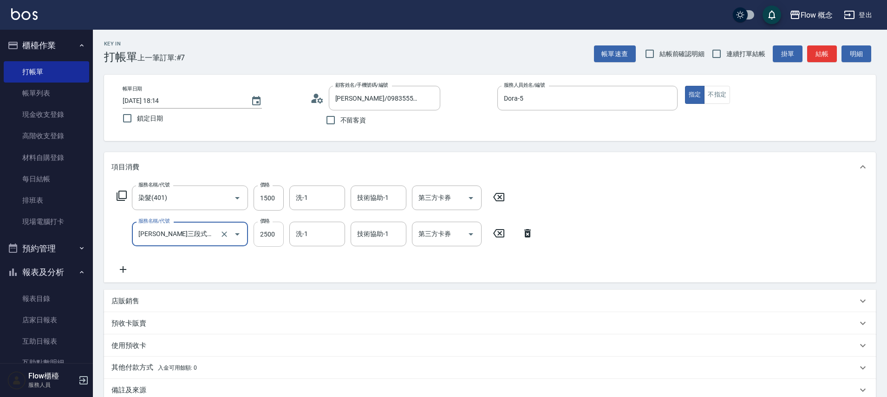
click at [277, 236] on input "2500" at bounding box center [268, 234] width 30 height 25
type input "1500"
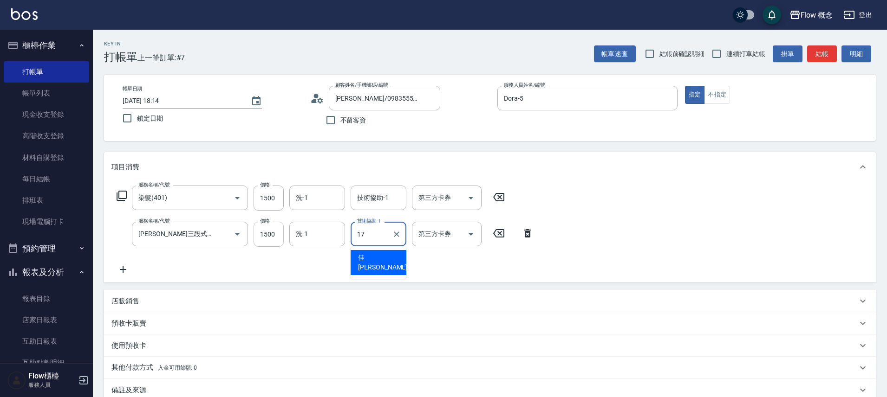
type input "佳[PERSON_NAME]-17"
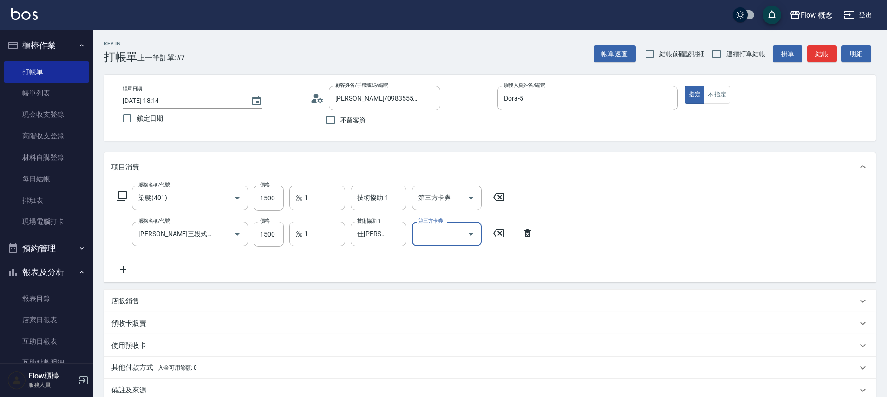
click at [126, 266] on icon at bounding box center [122, 269] width 23 height 11
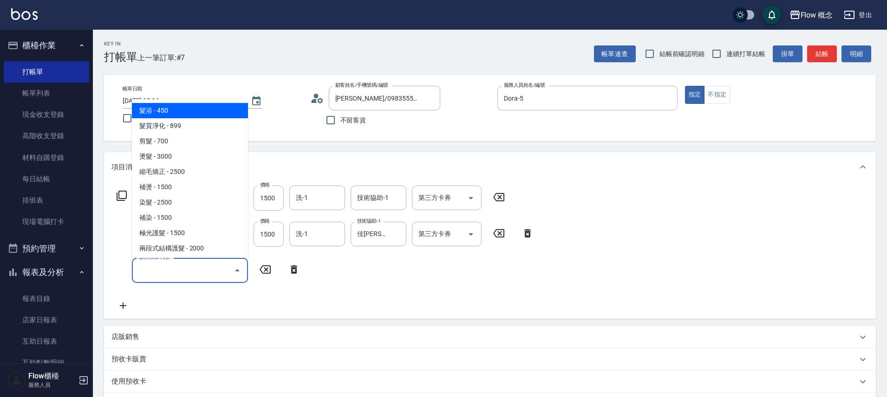
click at [182, 268] on input "服務名稱/代號" at bounding box center [183, 270] width 94 height 16
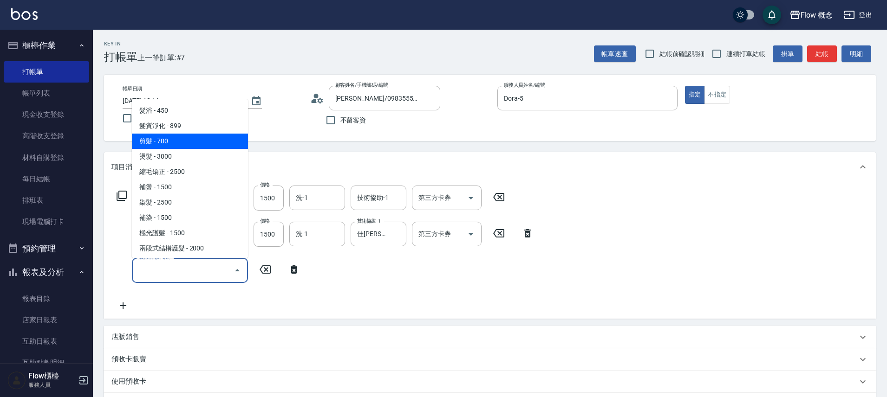
click at [162, 137] on span "剪髮 - 700" at bounding box center [190, 141] width 116 height 15
type input "剪髮(201)"
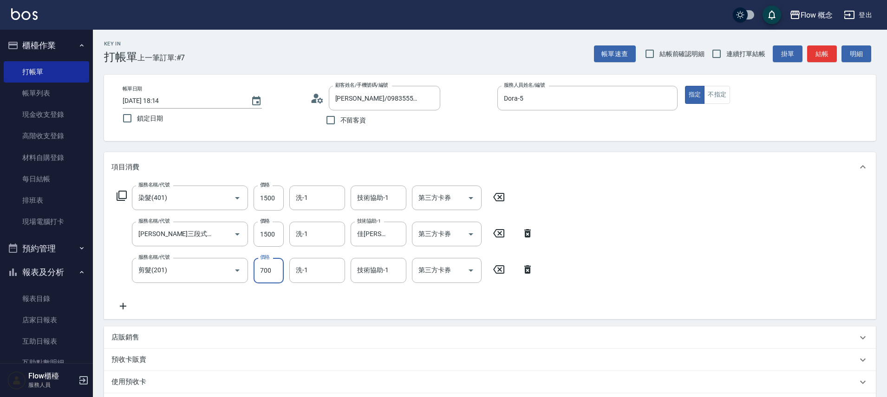
click at [267, 269] on input "700" at bounding box center [268, 270] width 30 height 25
type input "800"
click at [125, 339] on p "店販銷售" at bounding box center [125, 338] width 28 height 10
click at [144, 365] on input "服務人員姓名/編號" at bounding box center [146, 372] width 61 height 16
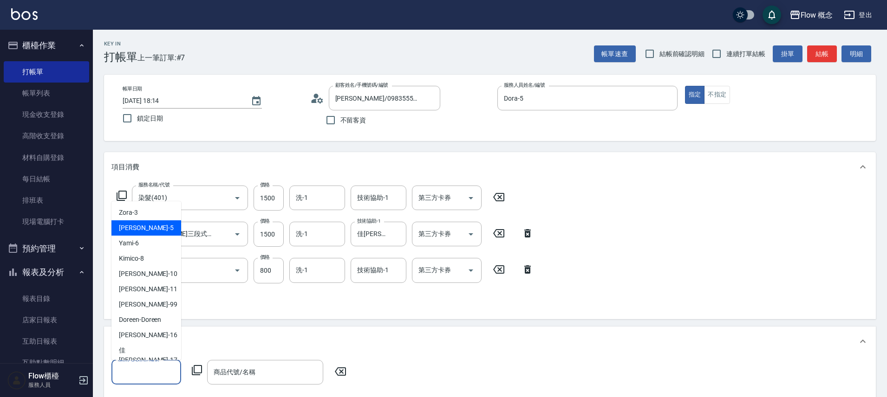
click at [143, 230] on div "Dora -5" at bounding box center [146, 228] width 70 height 15
type input "Dora-5"
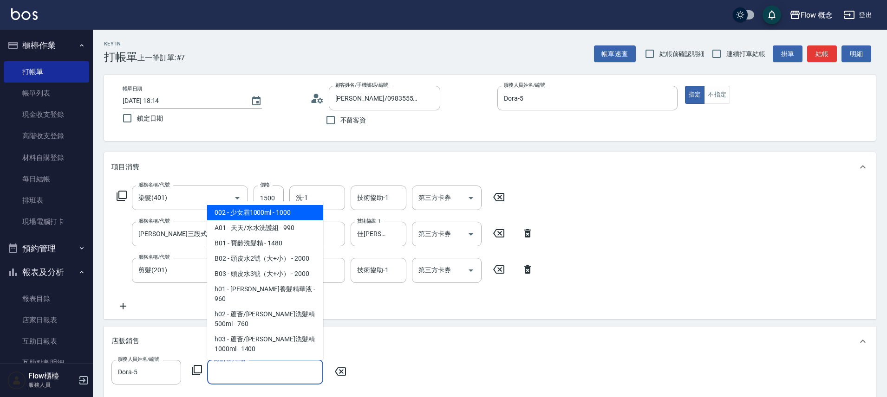
click at [249, 373] on input "商品代號/名稱" at bounding box center [265, 372] width 108 height 16
type input "e"
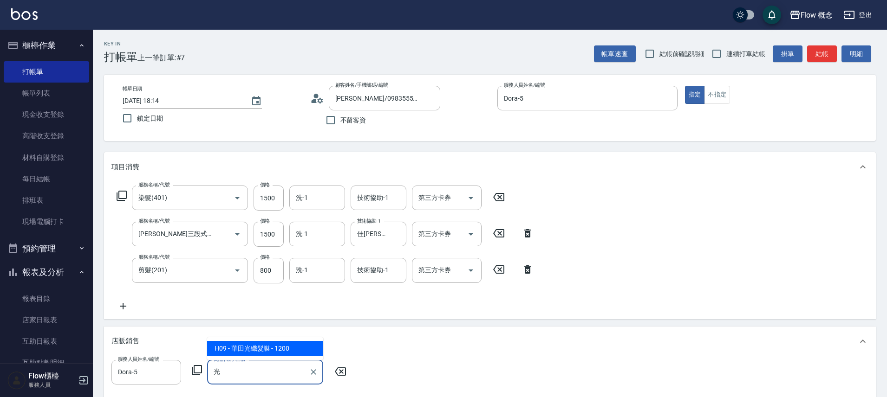
click at [271, 350] on span "H09 - 華田光纖髮膜 - 1200" at bounding box center [265, 348] width 116 height 15
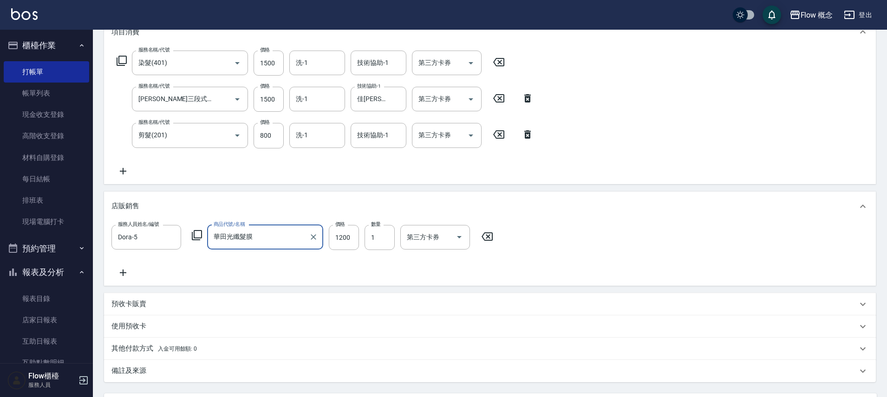
scroll to position [147, 0]
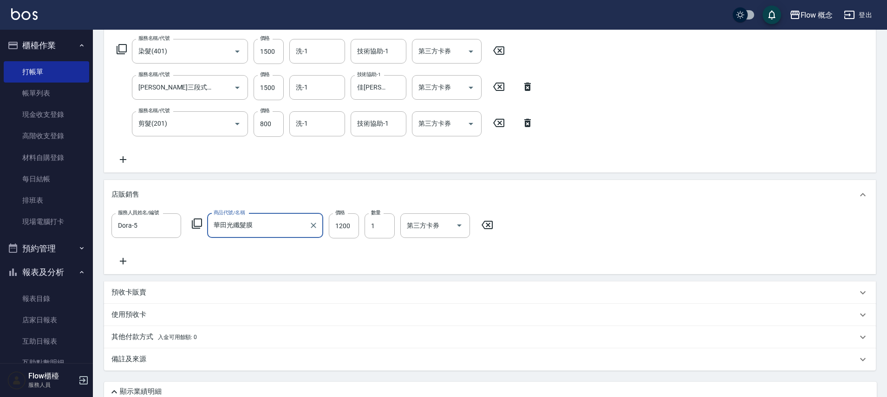
type input "華田光纖髮膜"
click at [131, 259] on icon at bounding box center [122, 261] width 23 height 11
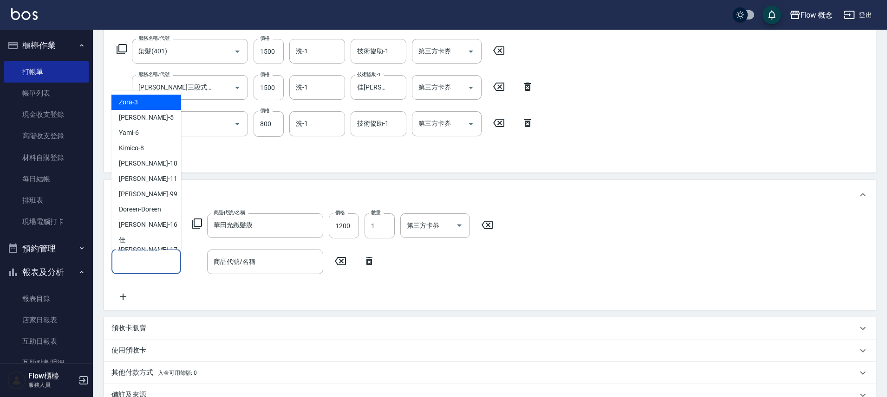
click at [136, 266] on input "服務人員姓名/編號" at bounding box center [146, 262] width 61 height 16
click at [150, 118] on div "Dora -5" at bounding box center [146, 117] width 70 height 15
type input "Dora-5"
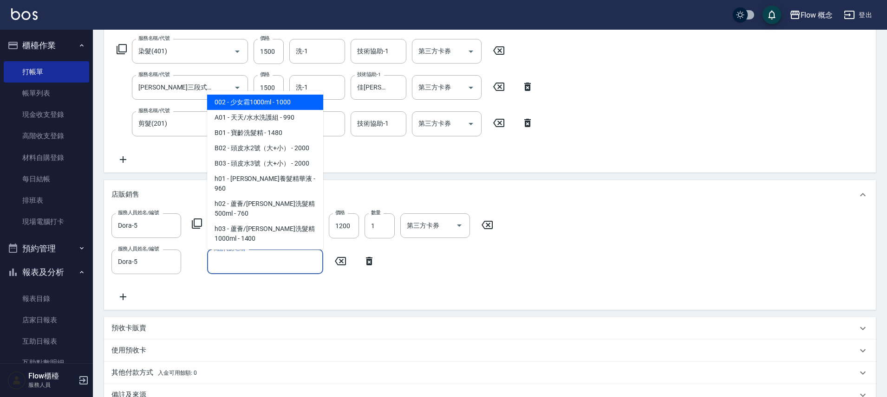
click at [229, 260] on input "商品代號/名稱" at bounding box center [265, 262] width 108 height 16
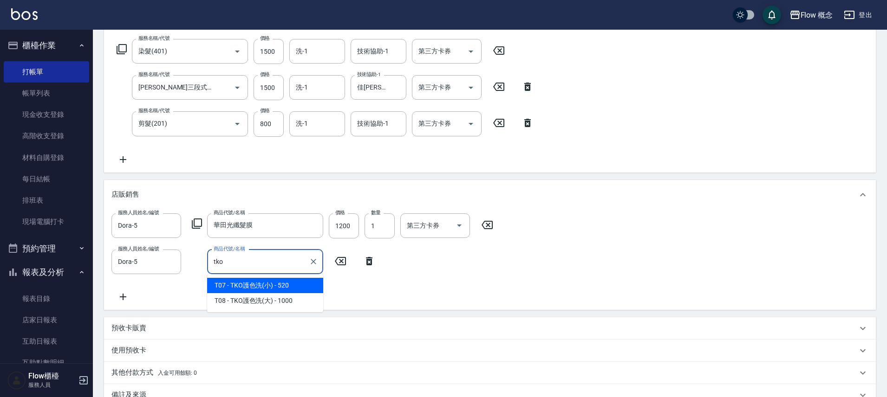
click at [269, 285] on span "T07 - TKO護色洗(小) - 520" at bounding box center [265, 285] width 116 height 15
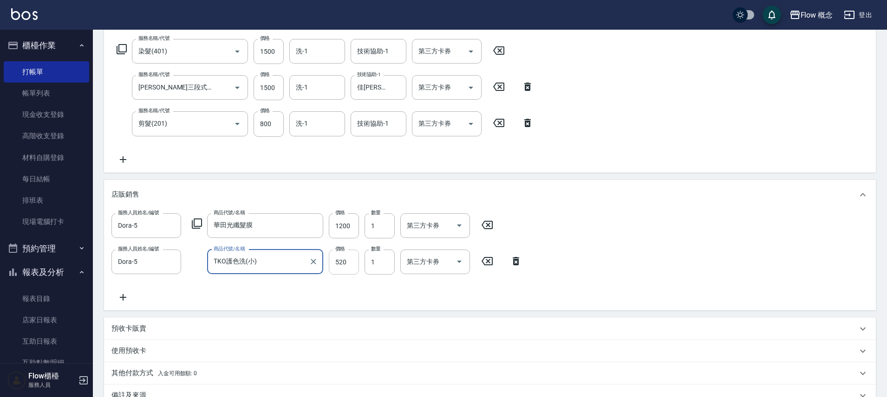
type input "TKO護色洗(小)"
click at [346, 265] on input "520" at bounding box center [344, 262] width 30 height 25
click at [348, 269] on input "480" at bounding box center [344, 262] width 30 height 25
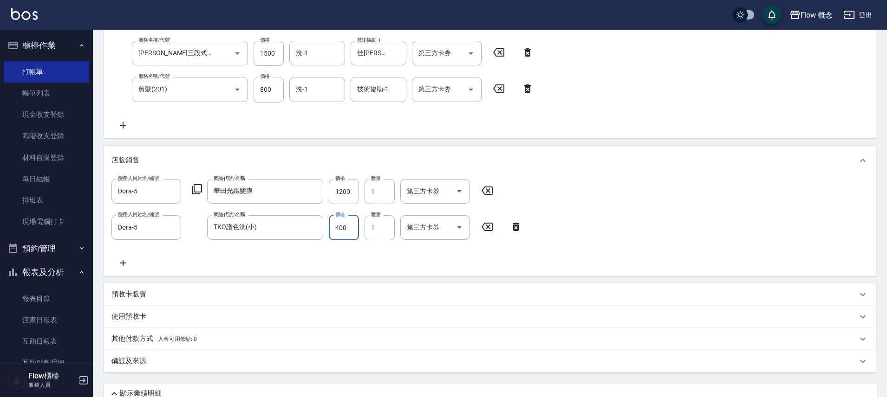
scroll to position [223, 0]
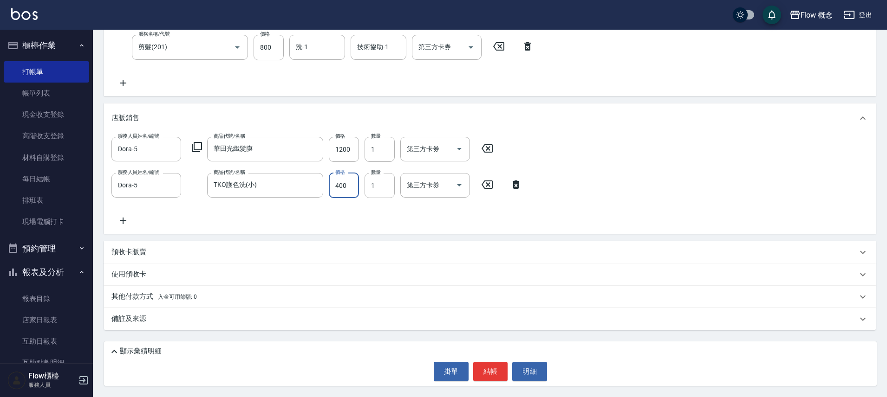
type input "400"
click at [156, 318] on div "備註及來源" at bounding box center [484, 319] width 746 height 10
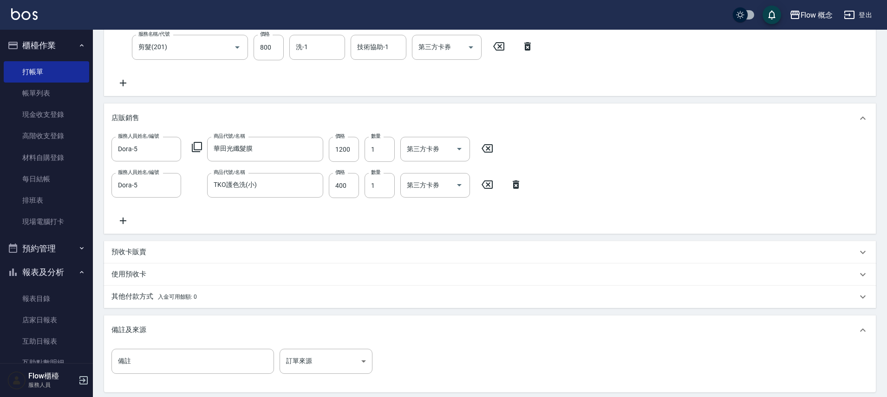
click at [124, 330] on p "備註及來源" at bounding box center [128, 330] width 35 height 10
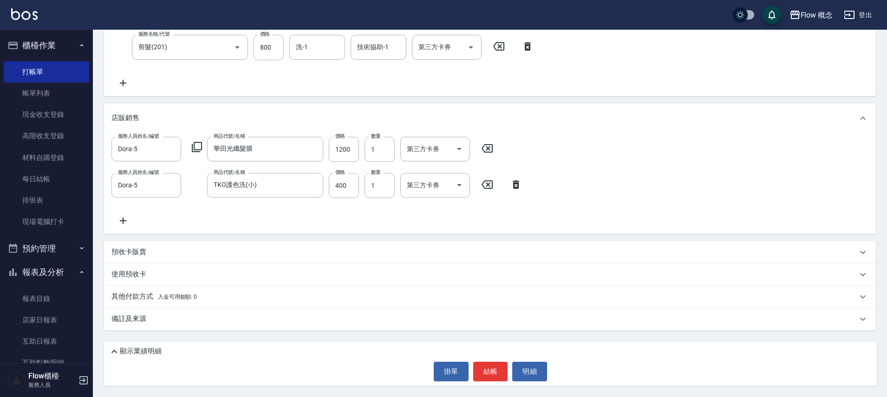
click at [129, 351] on p "顯示業績明細" at bounding box center [141, 352] width 42 height 10
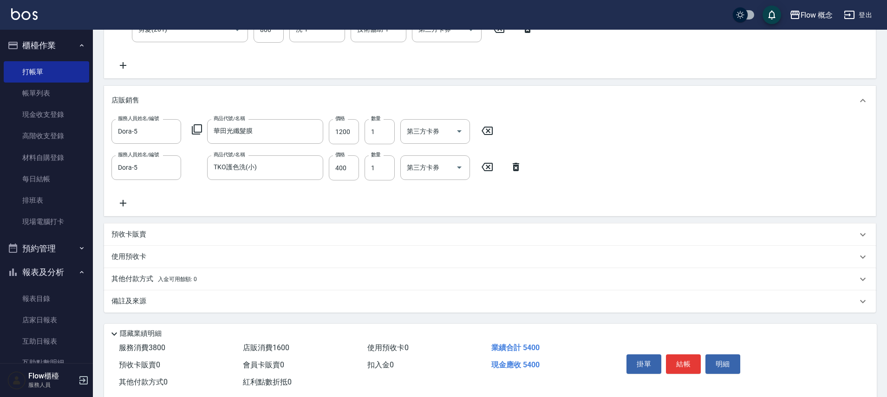
scroll to position [261, 0]
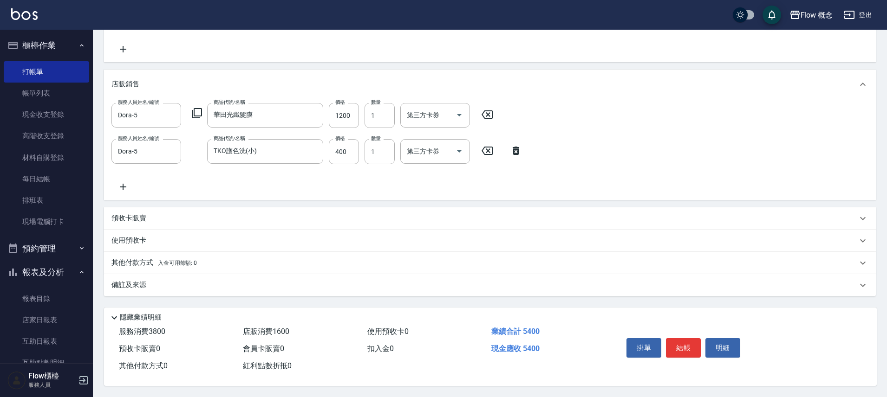
click at [143, 284] on p "備註及來源" at bounding box center [128, 285] width 35 height 10
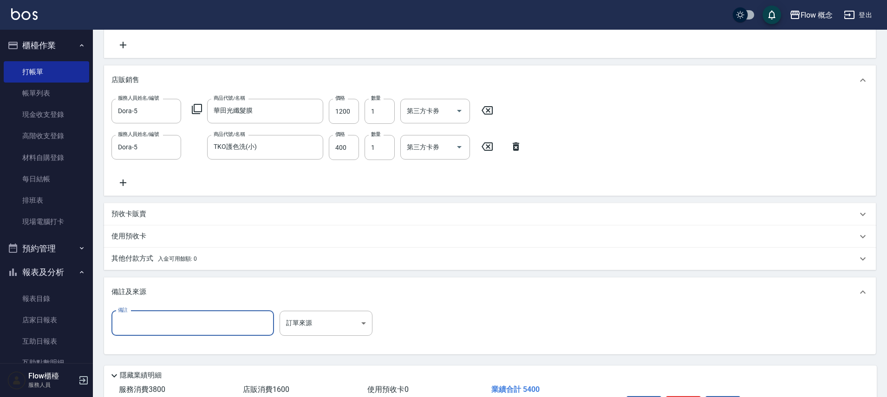
click at [162, 325] on input "備註" at bounding box center [192, 323] width 162 height 25
click at [313, 320] on body "Flow 概念 登出 櫃檯作業 打帳單 帳單列表 現金收支登錄 高階收支登錄 材料自購登錄 每日結帳 排班表 現場電腦打卡 預約管理 預約管理 單日預約紀錄 …" at bounding box center [443, 97] width 887 height 717
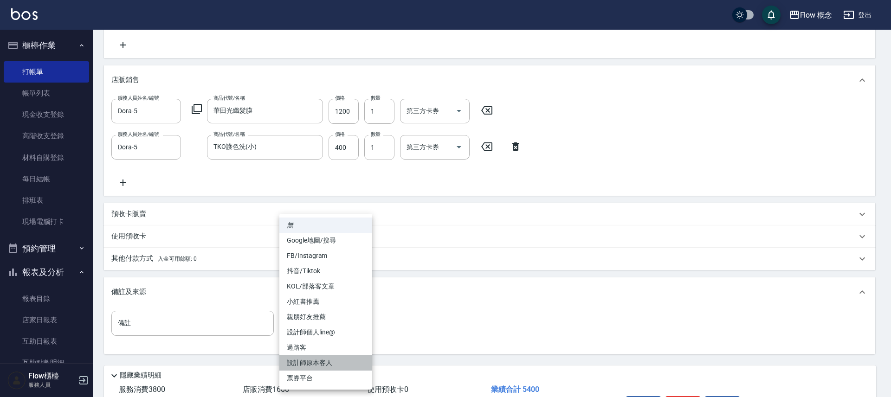
click at [317, 363] on li "設計師原本客人" at bounding box center [325, 363] width 93 height 15
type input "設計師原本客人"
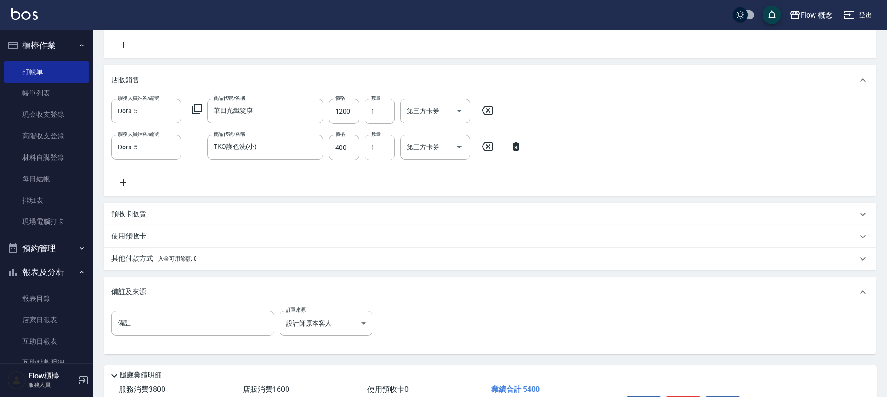
click at [165, 261] on span "入金可用餘額: 0" at bounding box center [177, 259] width 39 height 6
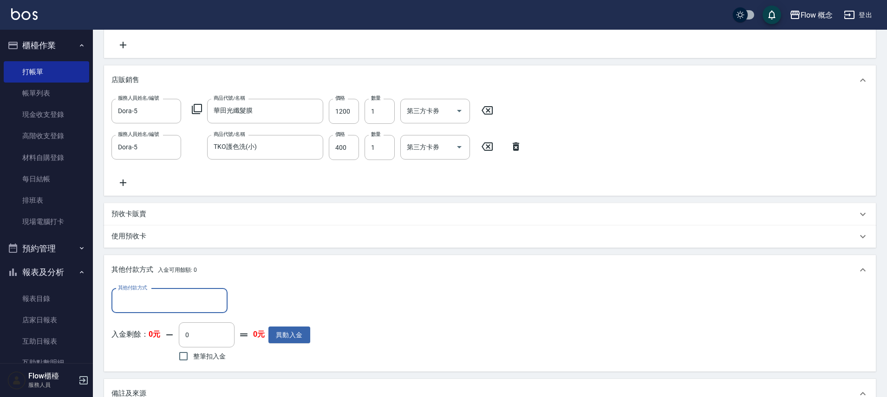
scroll to position [0, 0]
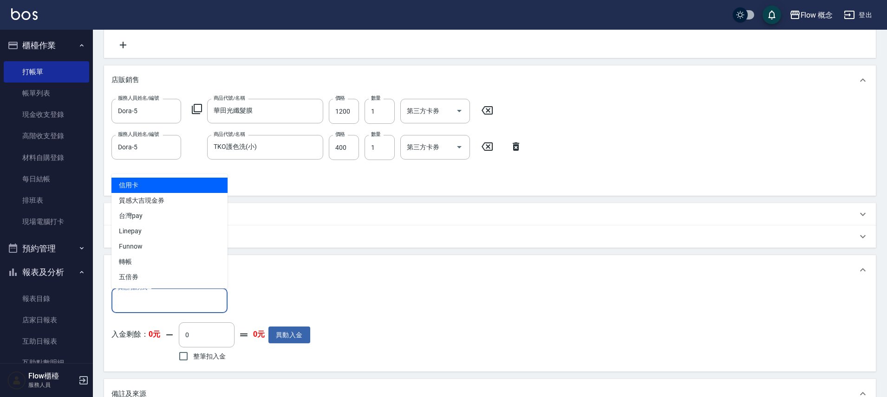
click at [160, 293] on input "其他付款方式" at bounding box center [170, 301] width 108 height 16
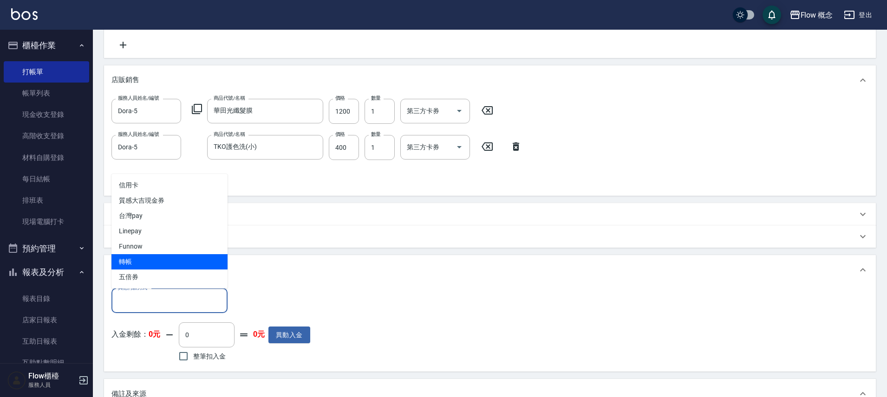
click at [128, 256] on span "轉帳" at bounding box center [169, 261] width 116 height 15
type input "轉帳"
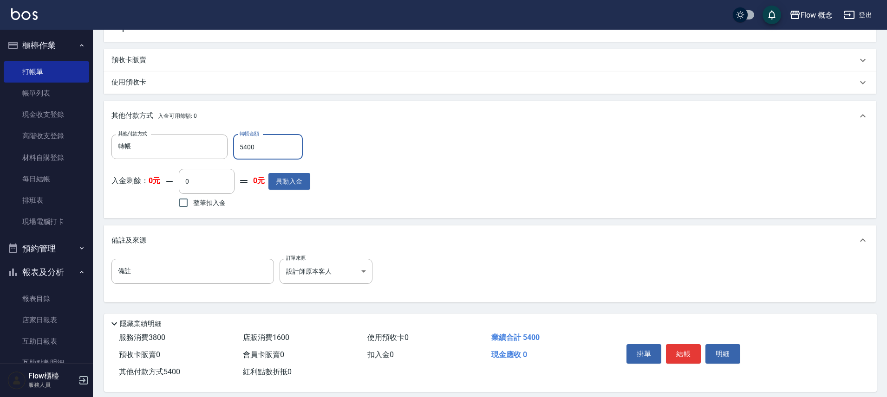
scroll to position [416, 0]
type input "5400"
click at [678, 357] on button "結帳" at bounding box center [683, 353] width 35 height 19
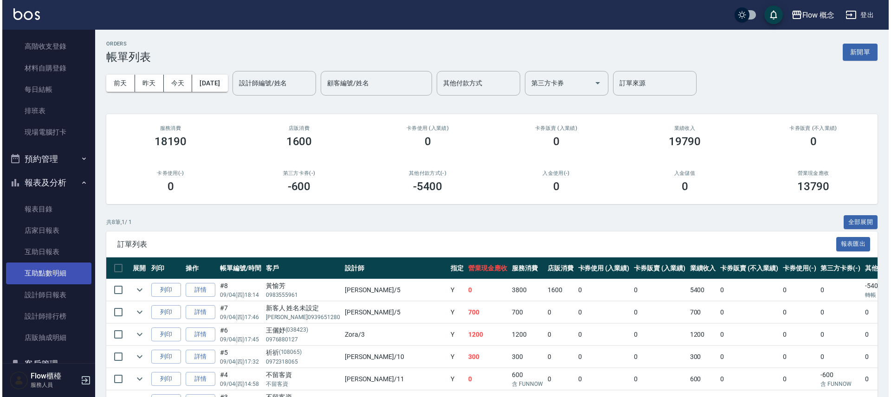
scroll to position [132, 0]
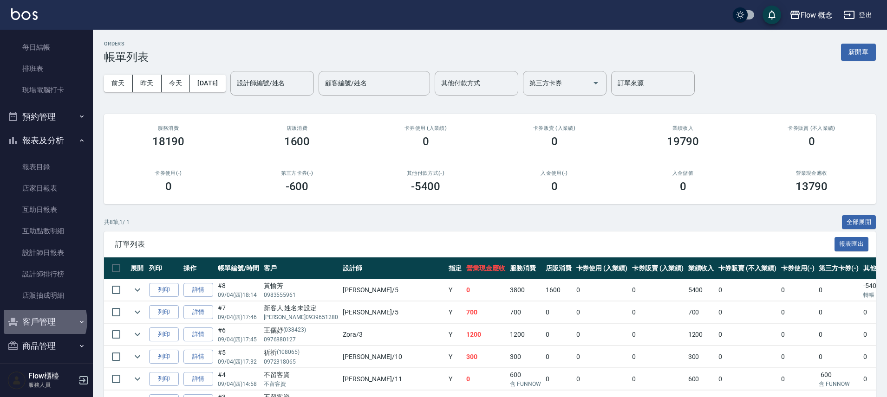
click at [43, 321] on button "客戶管理" at bounding box center [46, 322] width 85 height 24
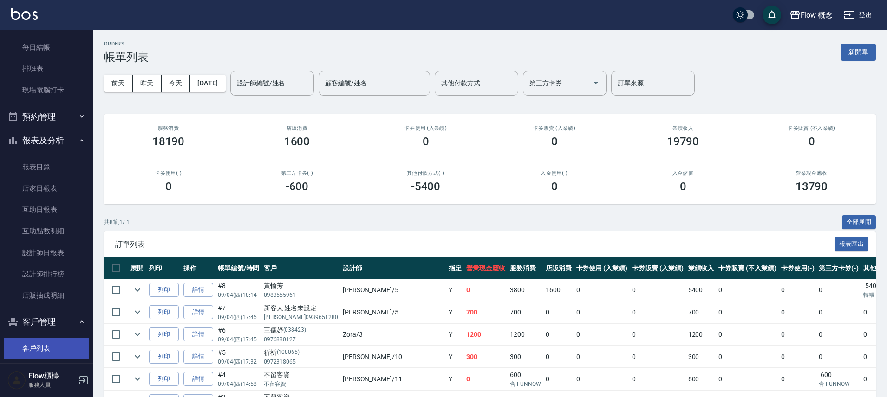
click at [46, 343] on link "客戶列表" at bounding box center [46, 348] width 85 height 21
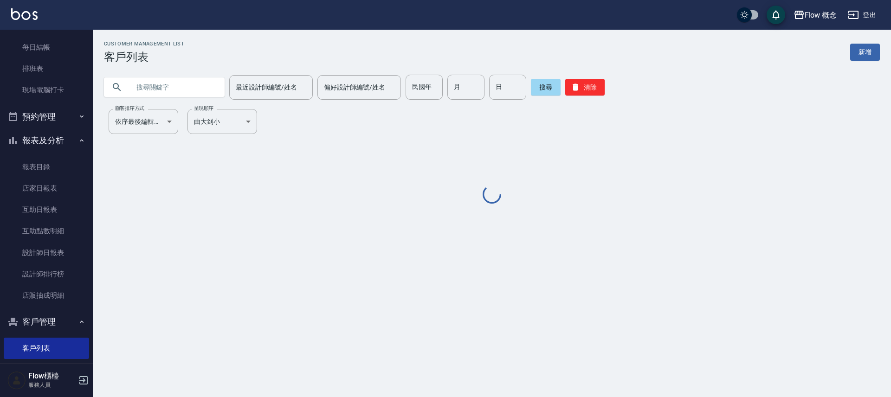
click at [166, 89] on input "text" at bounding box center [173, 87] width 87 height 25
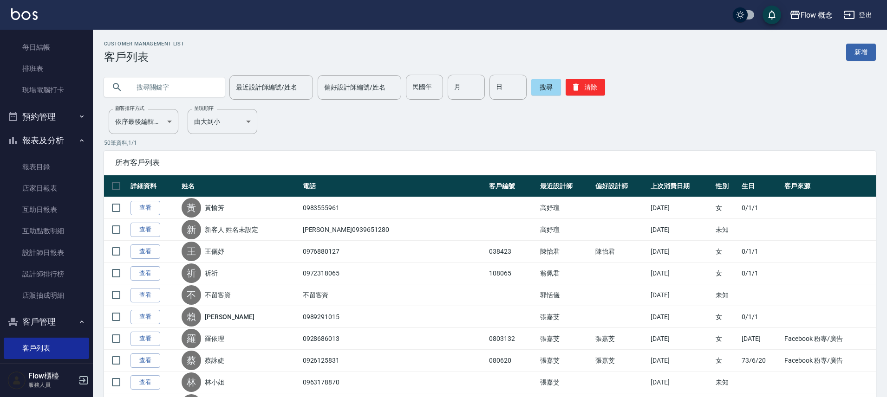
paste input "染林暉慈"
click at [145, 85] on input "染林暉慈" at bounding box center [173, 87] width 87 height 25
type input "林暉慈"
click at [542, 86] on button "搜尋" at bounding box center [546, 87] width 30 height 17
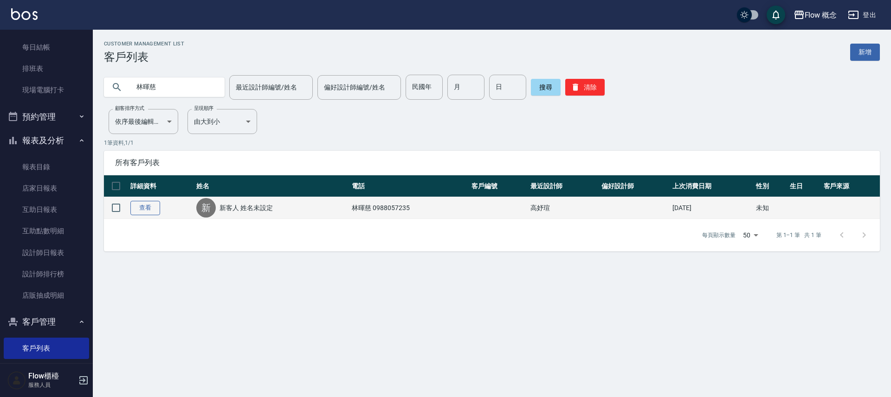
click at [148, 205] on link "查看" at bounding box center [145, 208] width 30 height 14
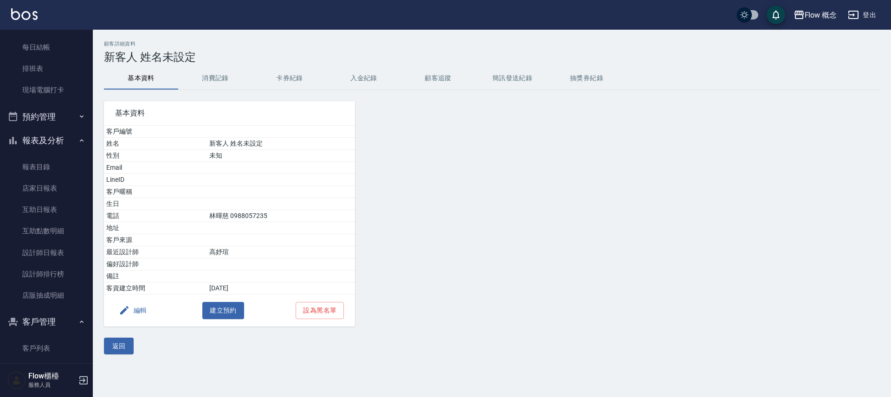
click at [201, 78] on button "消費記錄" at bounding box center [215, 78] width 74 height 22
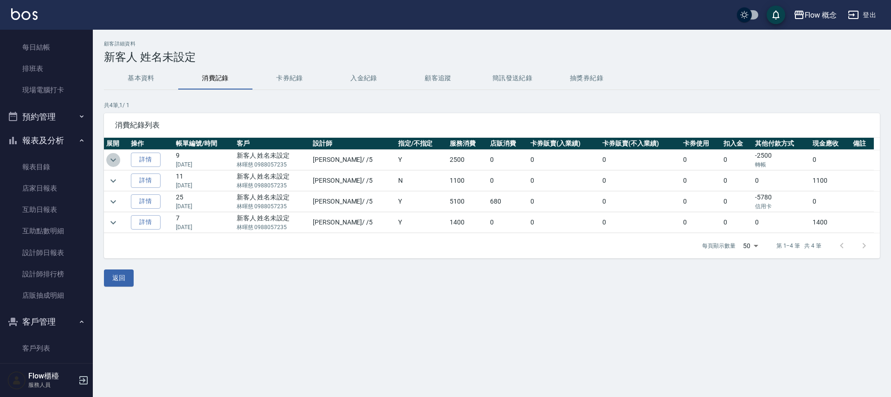
click at [115, 161] on icon "expand row" at bounding box center [113, 160] width 11 height 11
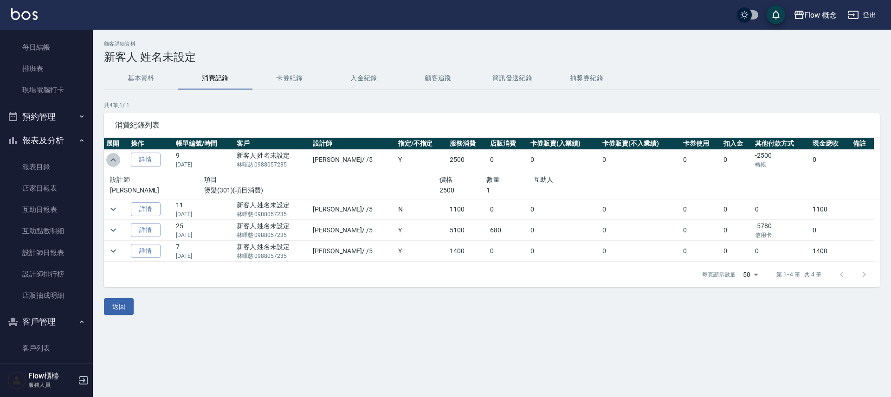
click at [115, 161] on icon "expand row" at bounding box center [113, 160] width 11 height 11
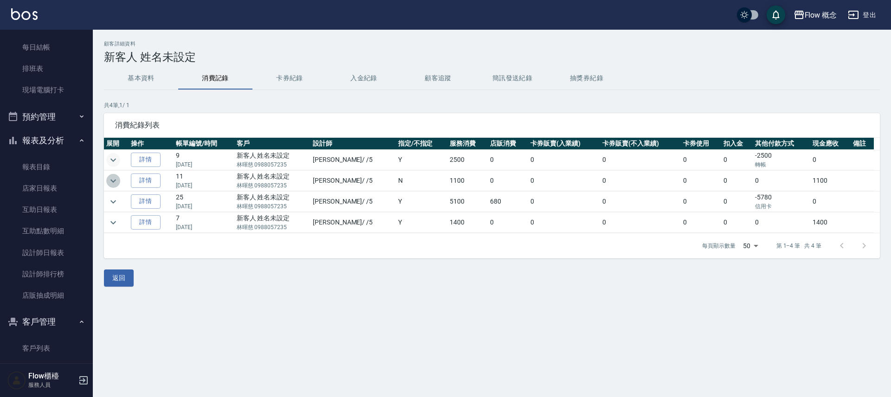
click at [112, 175] on icon "expand row" at bounding box center [113, 180] width 11 height 11
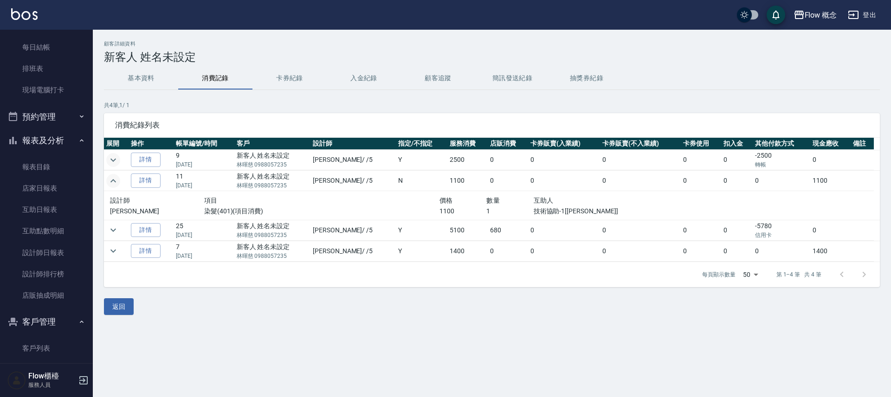
click at [112, 175] on icon "expand row" at bounding box center [113, 180] width 11 height 11
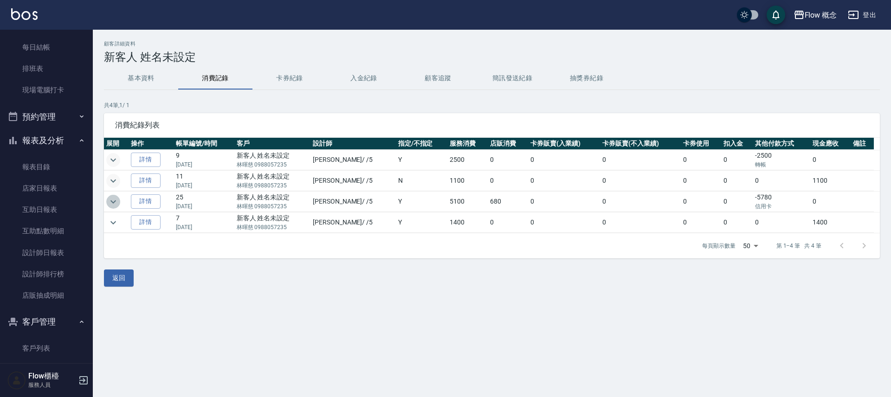
click at [116, 198] on icon "expand row" at bounding box center [113, 201] width 11 height 11
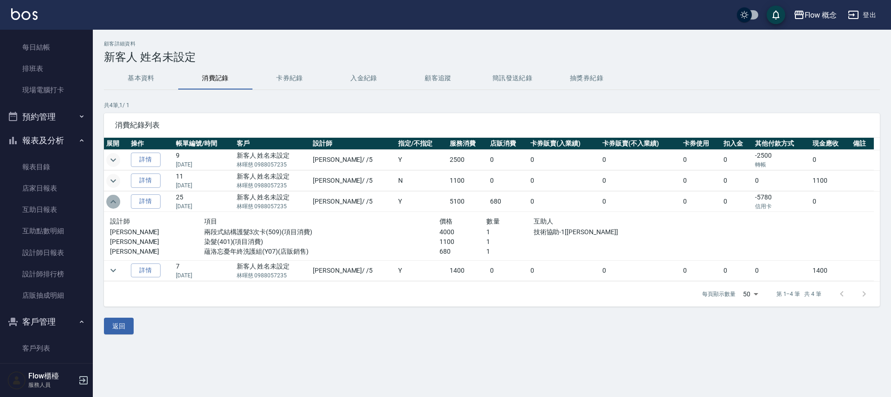
click at [116, 198] on icon "expand row" at bounding box center [113, 201] width 11 height 11
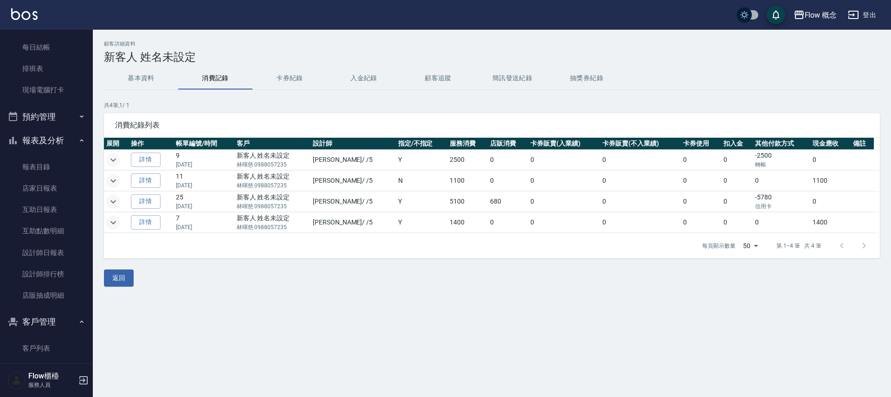
click at [116, 223] on icon "expand row" at bounding box center [113, 222] width 11 height 11
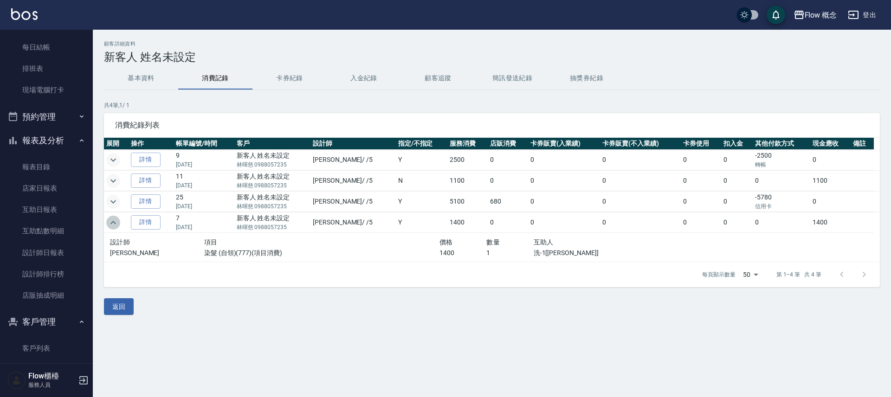
click at [116, 223] on icon "expand row" at bounding box center [113, 222] width 11 height 11
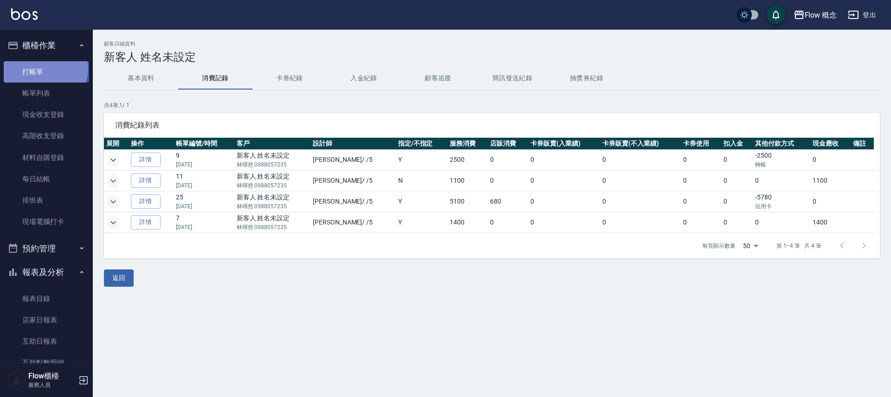
click at [45, 69] on link "打帳單" at bounding box center [46, 71] width 85 height 21
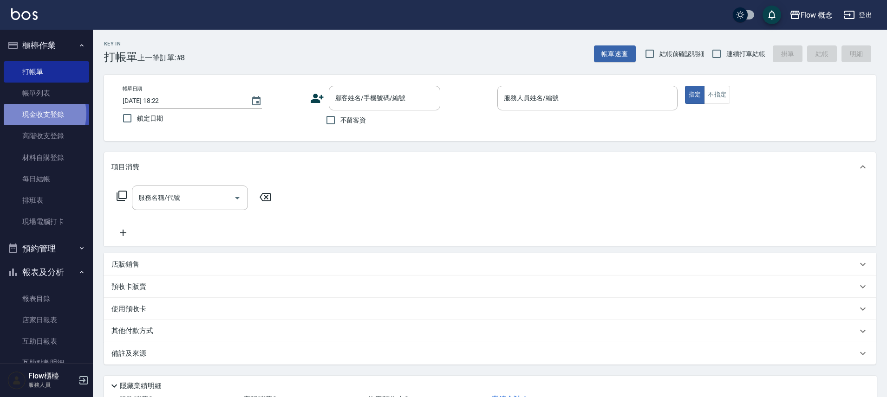
click at [32, 110] on link "現金收支登錄" at bounding box center [46, 114] width 85 height 21
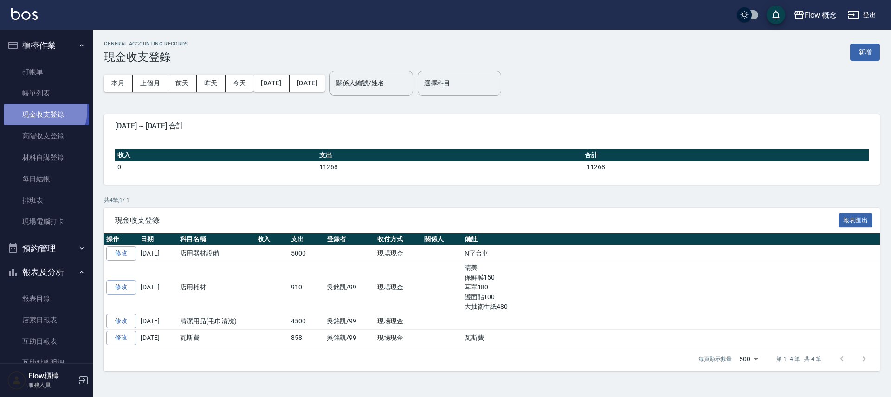
click at [864, 54] on button "新增" at bounding box center [865, 52] width 30 height 17
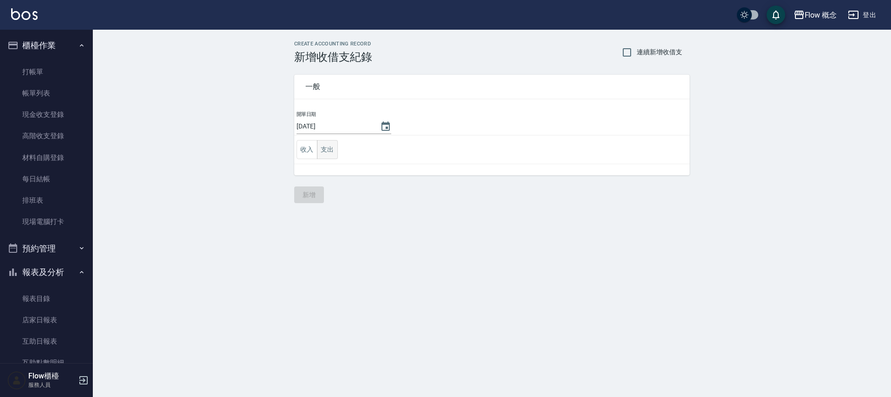
click at [337, 152] on button "支出" at bounding box center [327, 149] width 21 height 19
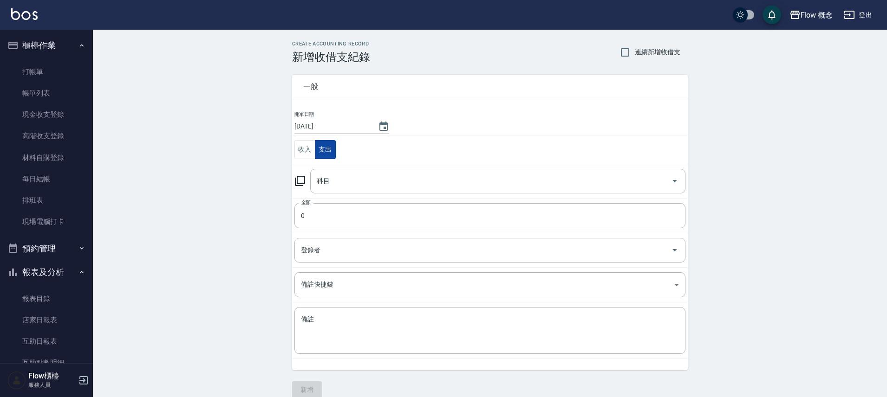
click at [333, 151] on button "支出" at bounding box center [325, 149] width 21 height 19
click at [330, 199] on td "金額 0 金額" at bounding box center [490, 215] width 396 height 35
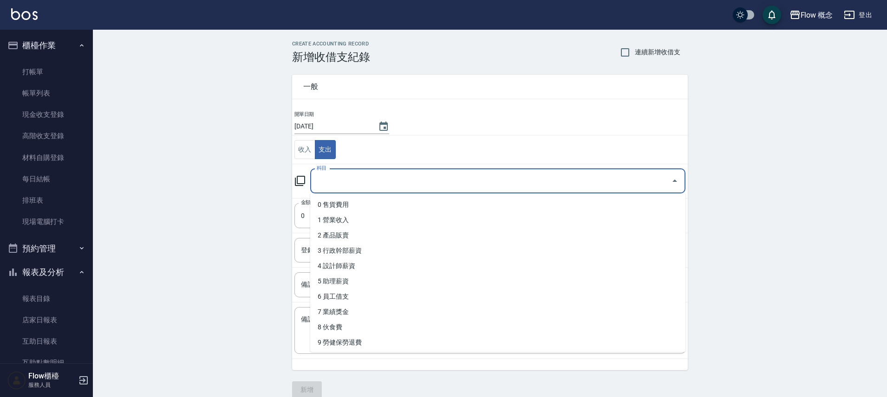
click at [334, 174] on input "科目" at bounding box center [490, 181] width 353 height 16
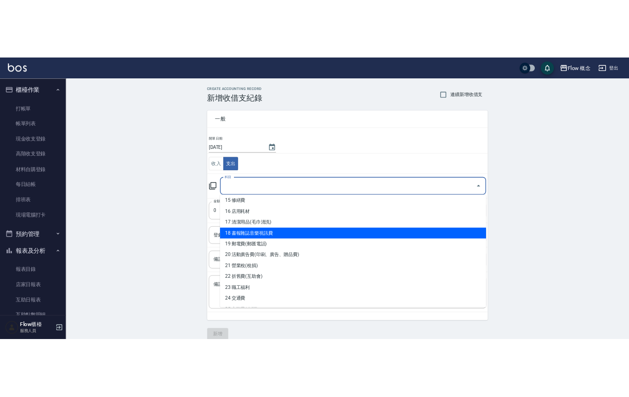
scroll to position [315, 0]
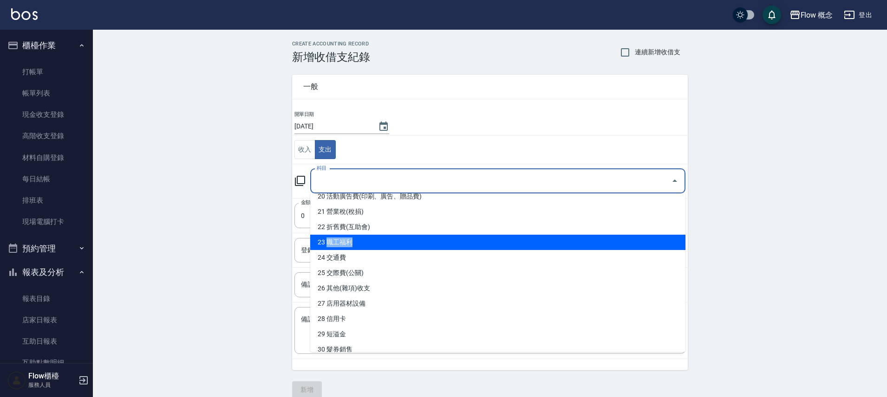
click at [312, 243] on li "23 職工福利" at bounding box center [497, 242] width 375 height 15
type input "23 職工福利"
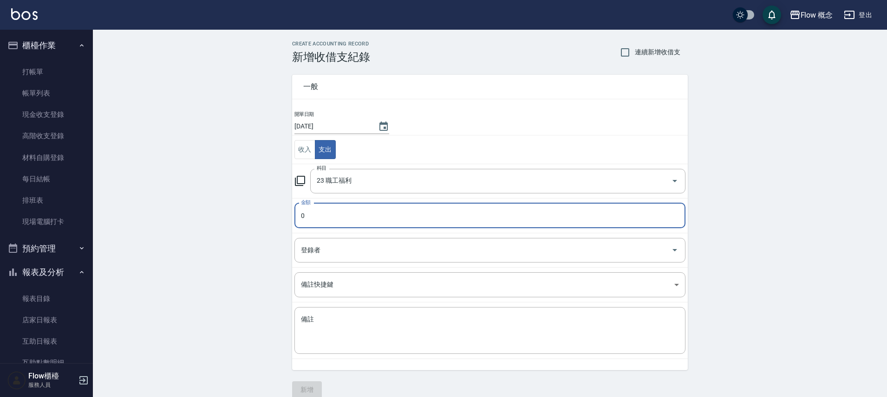
click at [318, 218] on input "0" at bounding box center [489, 215] width 391 height 25
type input "805"
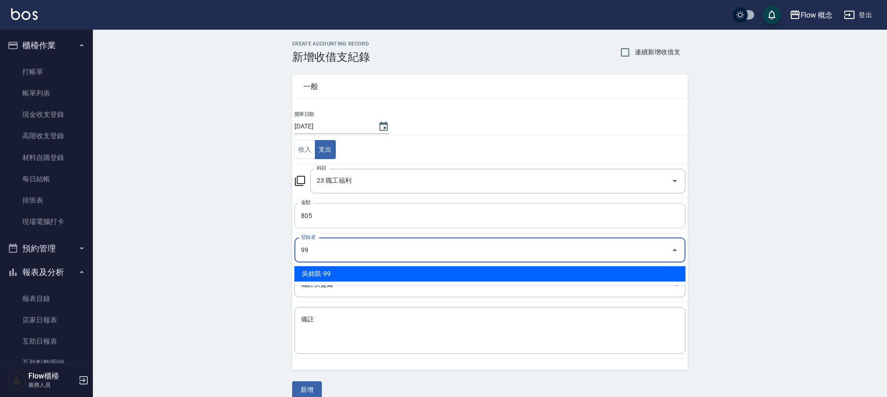
type input "吳銘凱-99"
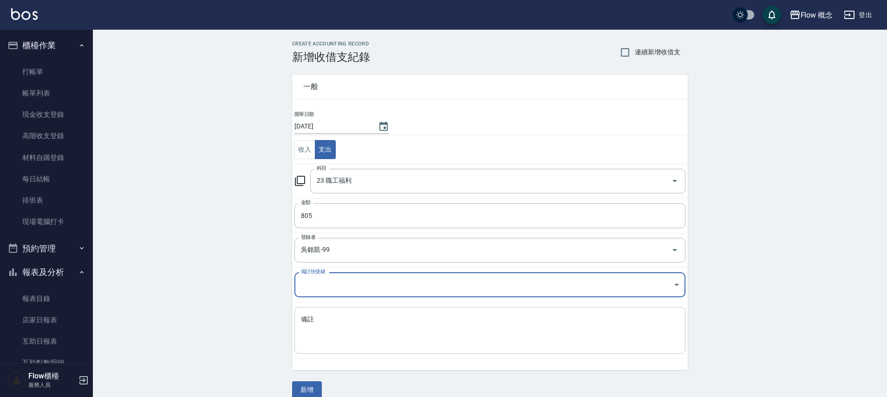
click at [344, 320] on textarea "備註" at bounding box center [490, 331] width 378 height 32
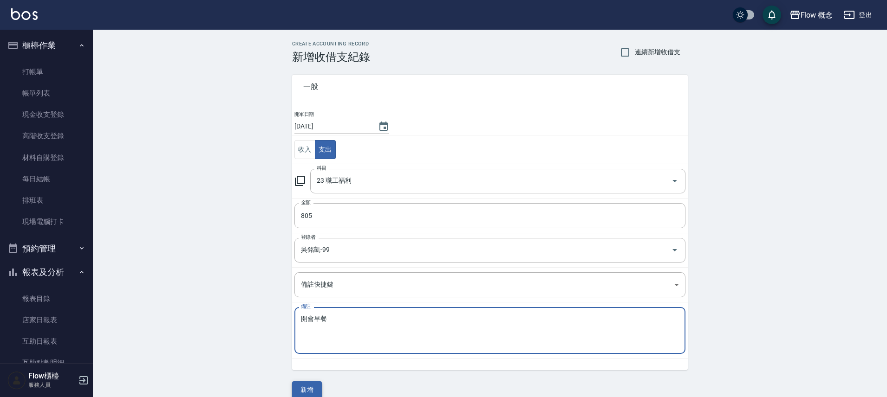
type textarea "開會早餐"
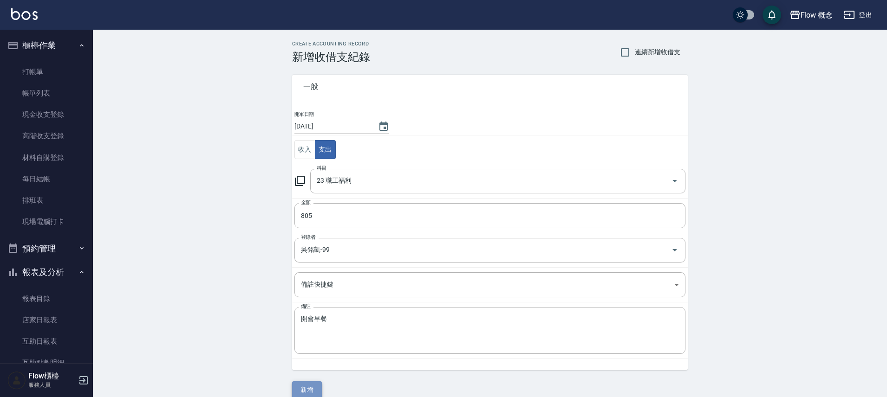
click at [300, 392] on button "新增" at bounding box center [307, 390] width 30 height 17
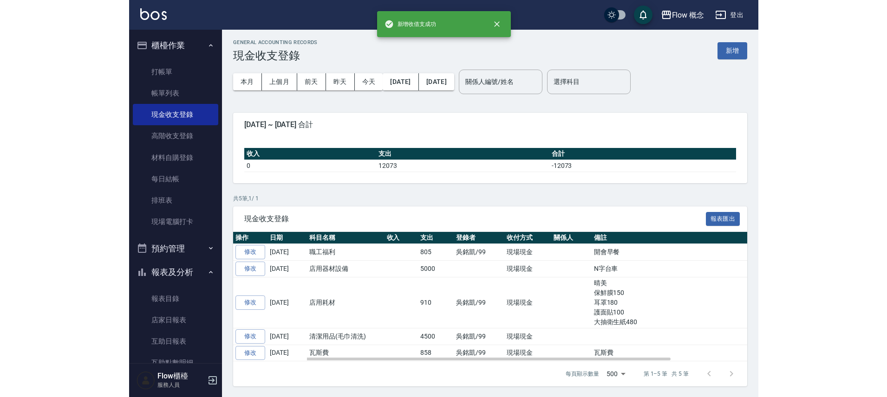
scroll to position [2, 0]
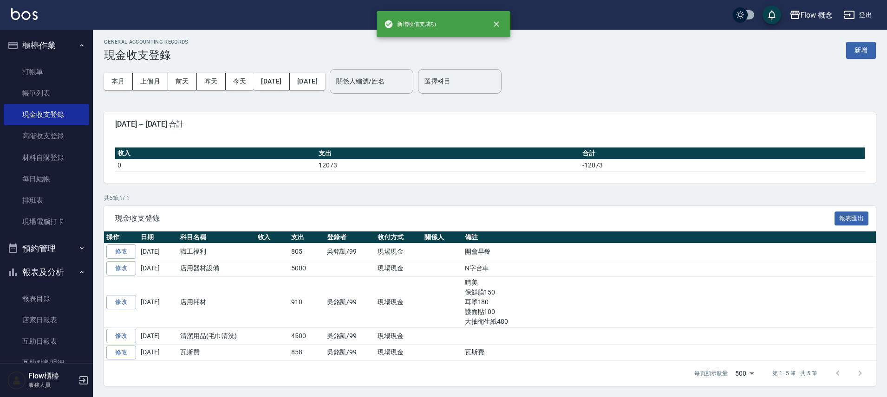
click at [882, 38] on div "GENERAL ACCOUNTING RECORDS 現金收支登錄 新增 本月 上個月 [DATE] [DATE] [DATE] [DATE] [DATE] …" at bounding box center [490, 213] width 794 height 370
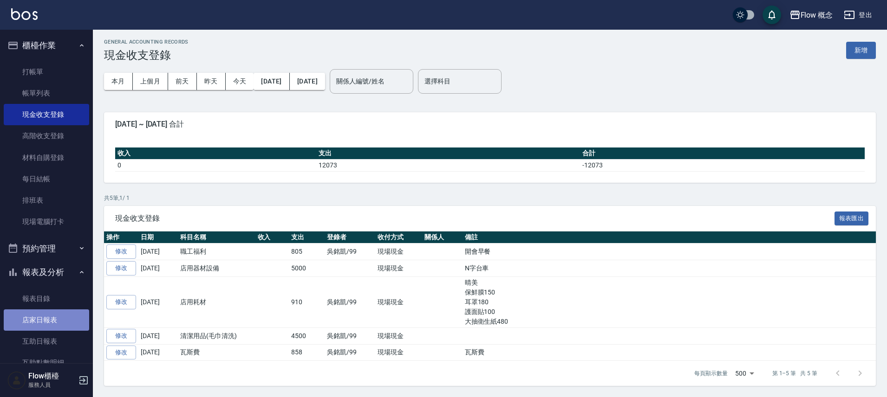
click at [57, 322] on link "店家日報表" at bounding box center [46, 320] width 85 height 21
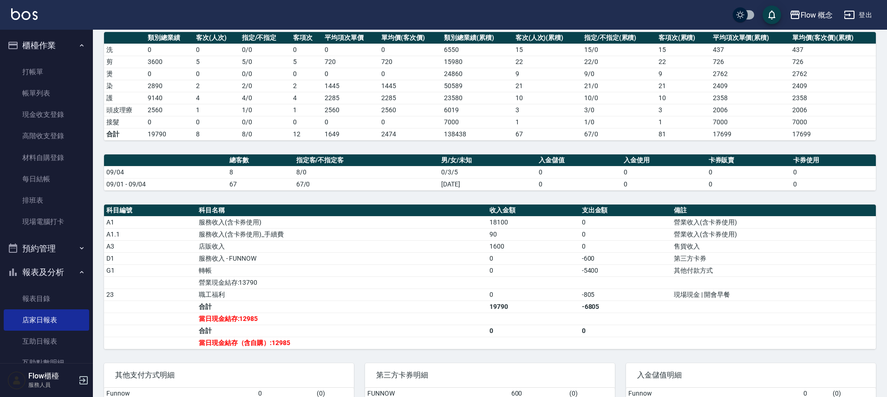
scroll to position [197, 0]
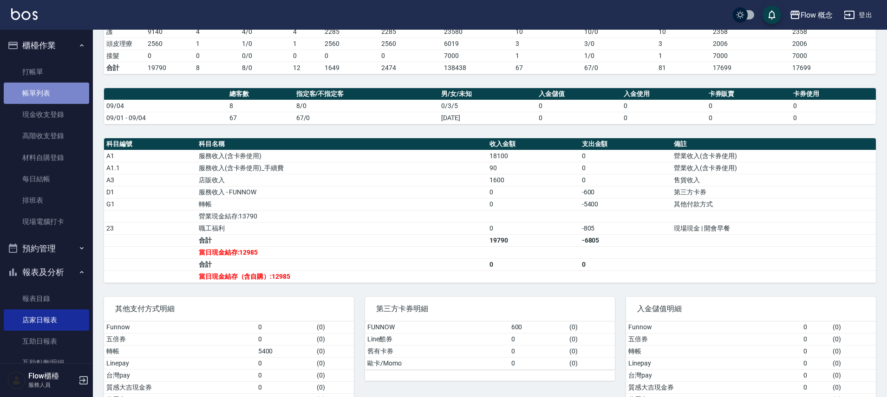
click at [53, 94] on link "帳單列表" at bounding box center [46, 93] width 85 height 21
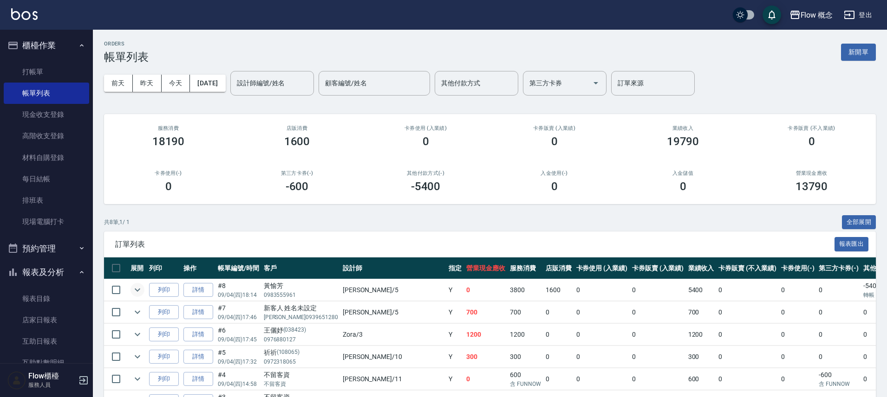
click at [140, 295] on icon "expand row" at bounding box center [137, 290] width 11 height 11
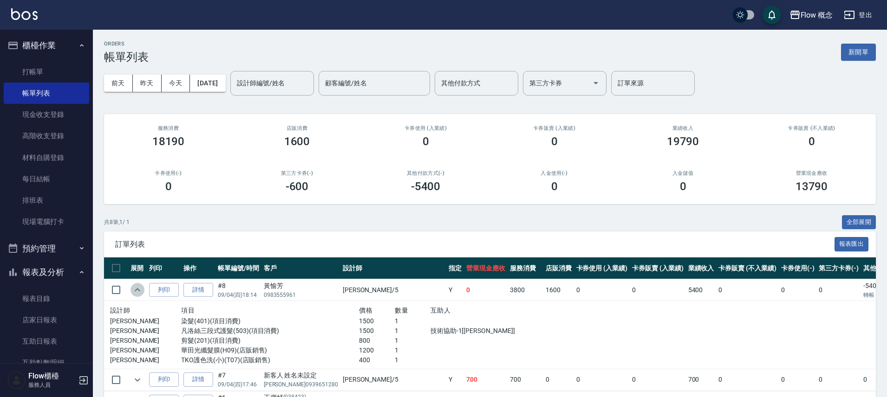
click at [140, 290] on icon "expand row" at bounding box center [137, 290] width 11 height 11
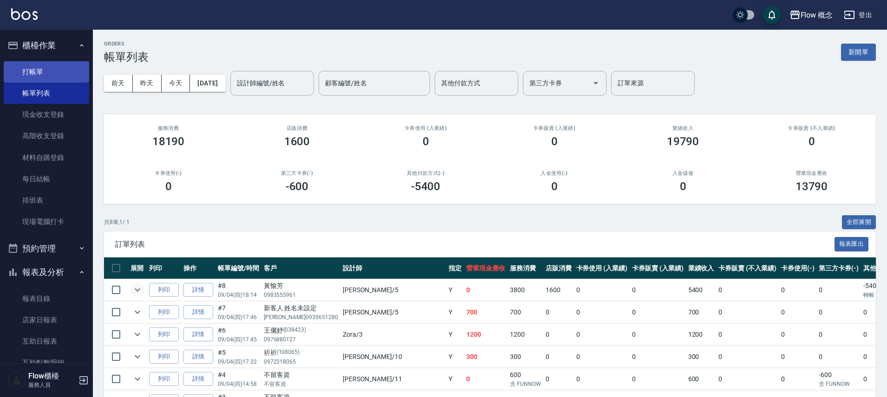
click at [59, 77] on link "打帳單" at bounding box center [46, 71] width 85 height 21
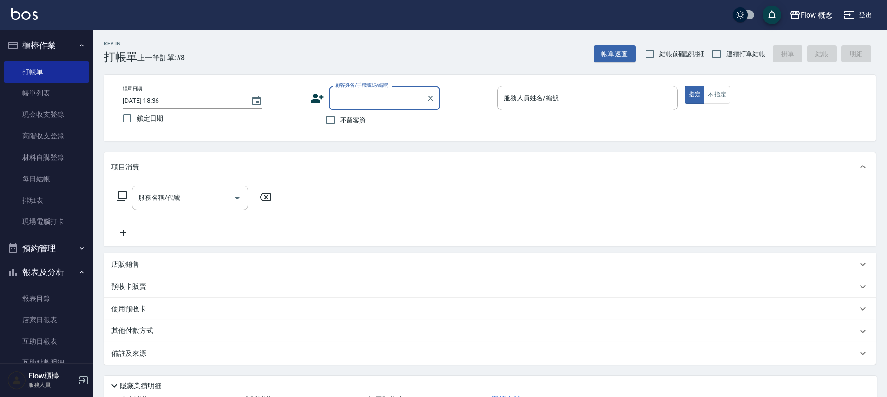
click at [65, 274] on button "報表及分析" at bounding box center [46, 272] width 85 height 24
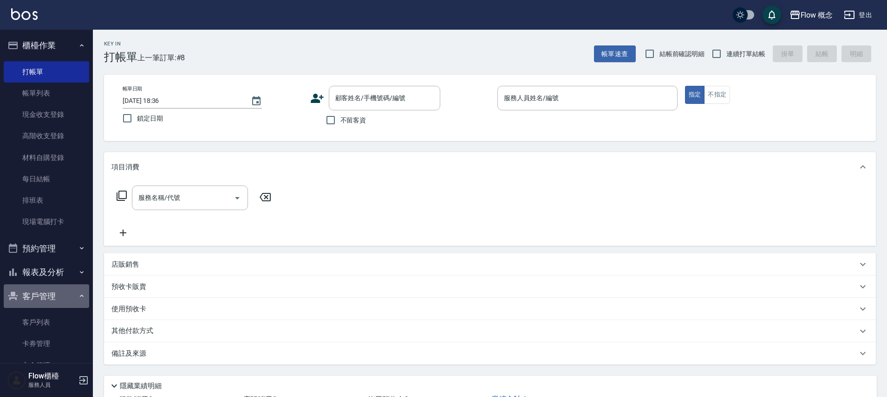
click at [42, 297] on button "客戶管理" at bounding box center [46, 297] width 85 height 24
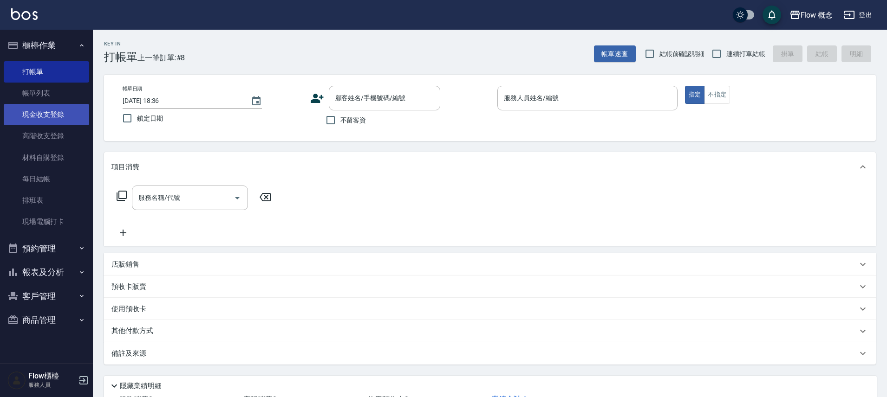
click at [63, 110] on link "現金收支登錄" at bounding box center [46, 114] width 85 height 21
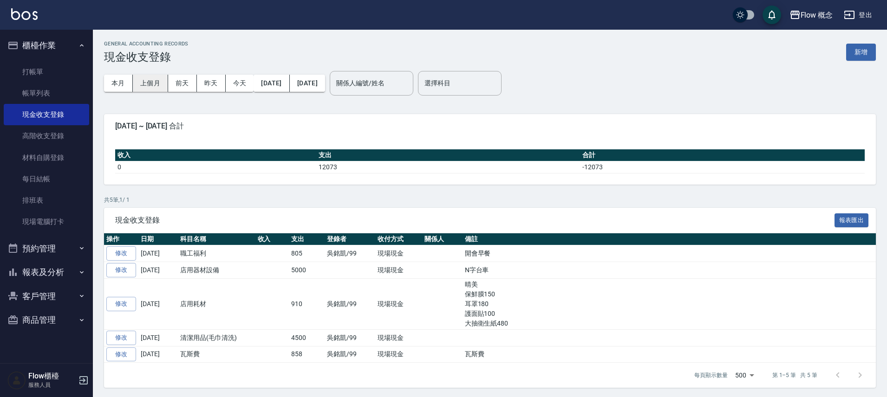
click at [148, 82] on button "上個月" at bounding box center [150, 83] width 35 height 17
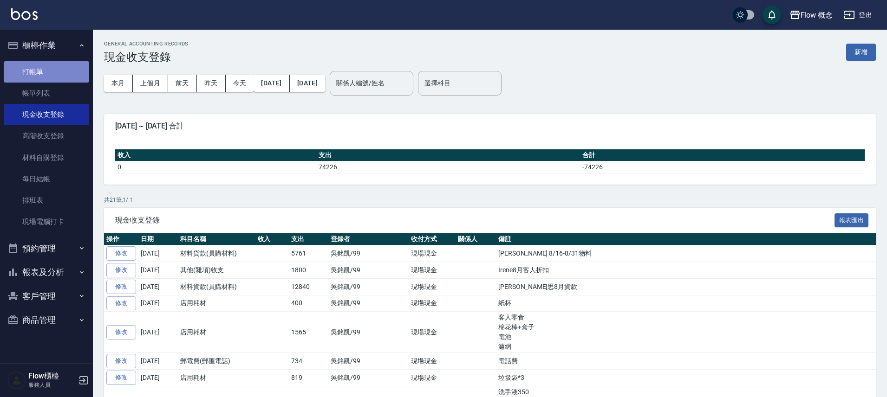
click at [31, 70] on link "打帳單" at bounding box center [46, 71] width 85 height 21
